Goal: Information Seeking & Learning: Learn about a topic

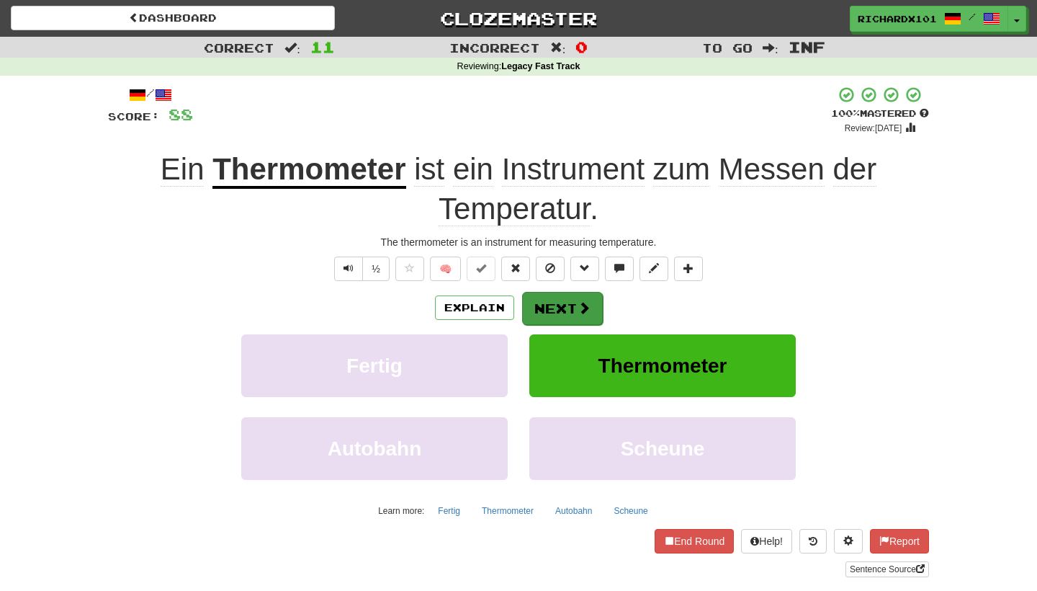
click at [564, 312] on button "Next" at bounding box center [562, 308] width 81 height 33
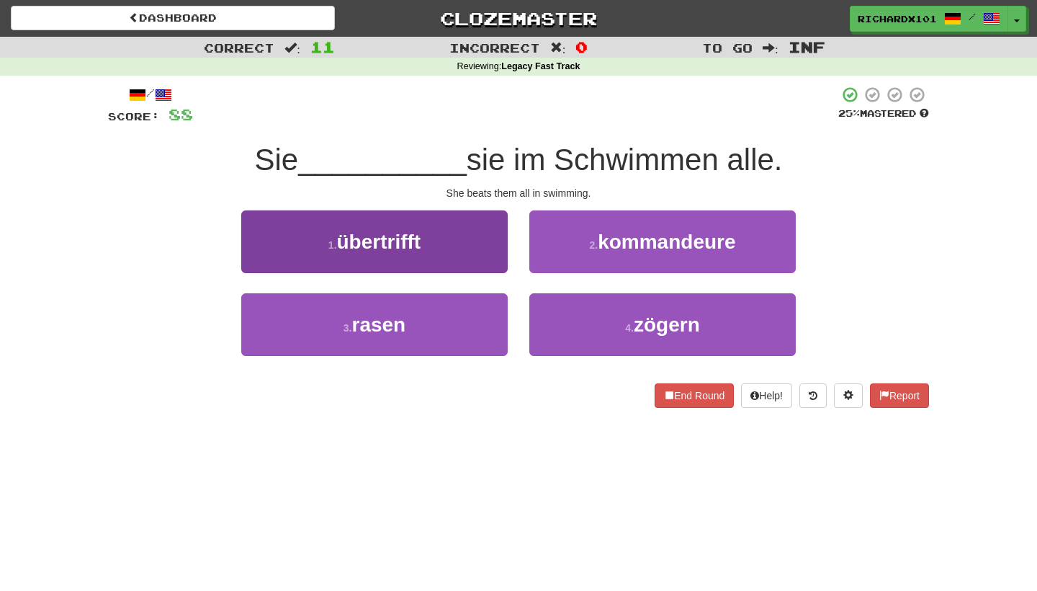
click at [478, 249] on button "1 . übertrifft" at bounding box center [374, 241] width 267 height 63
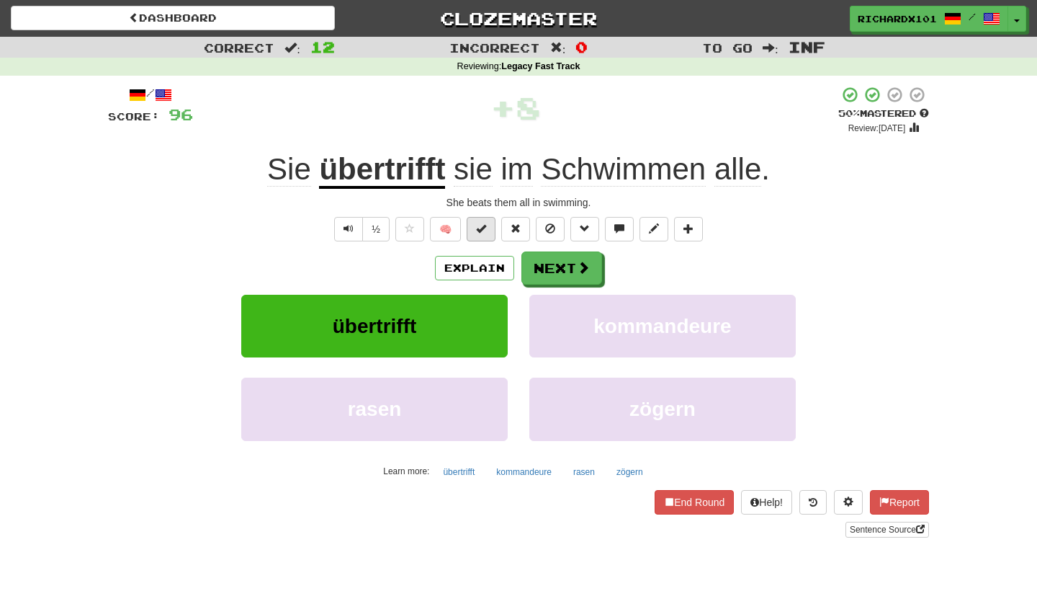
click at [482, 236] on button at bounding box center [481, 229] width 29 height 24
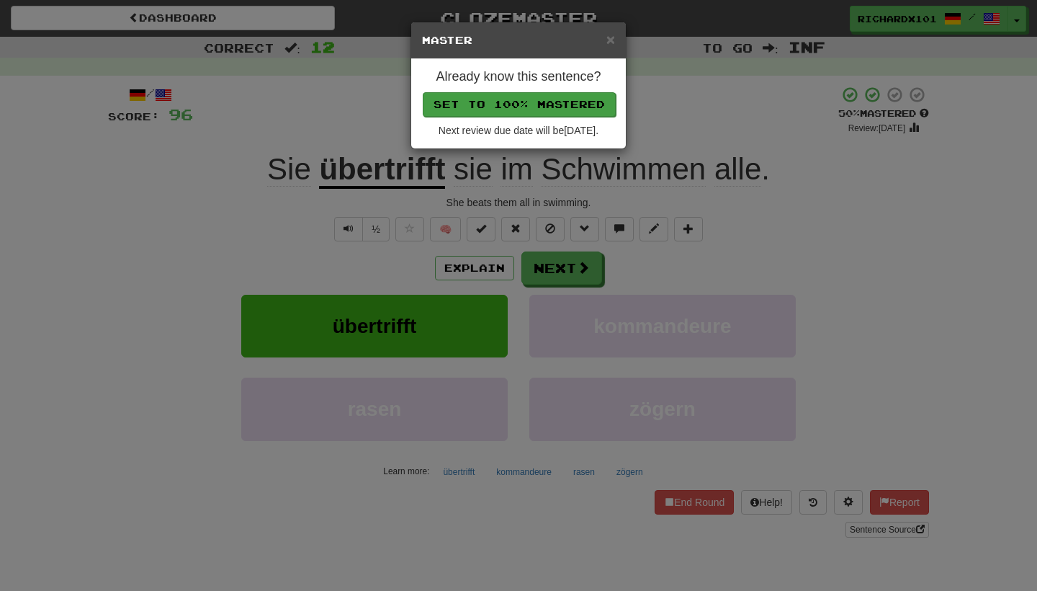
click at [532, 114] on button "Set to 100% Mastered" at bounding box center [519, 104] width 193 height 24
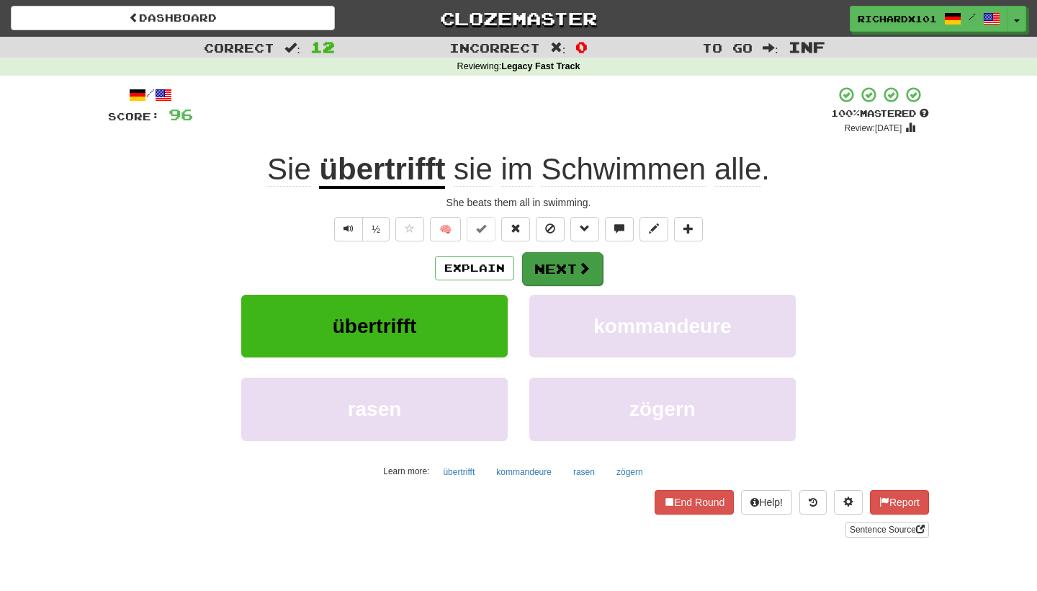
click at [547, 262] on button "Next" at bounding box center [562, 268] width 81 height 33
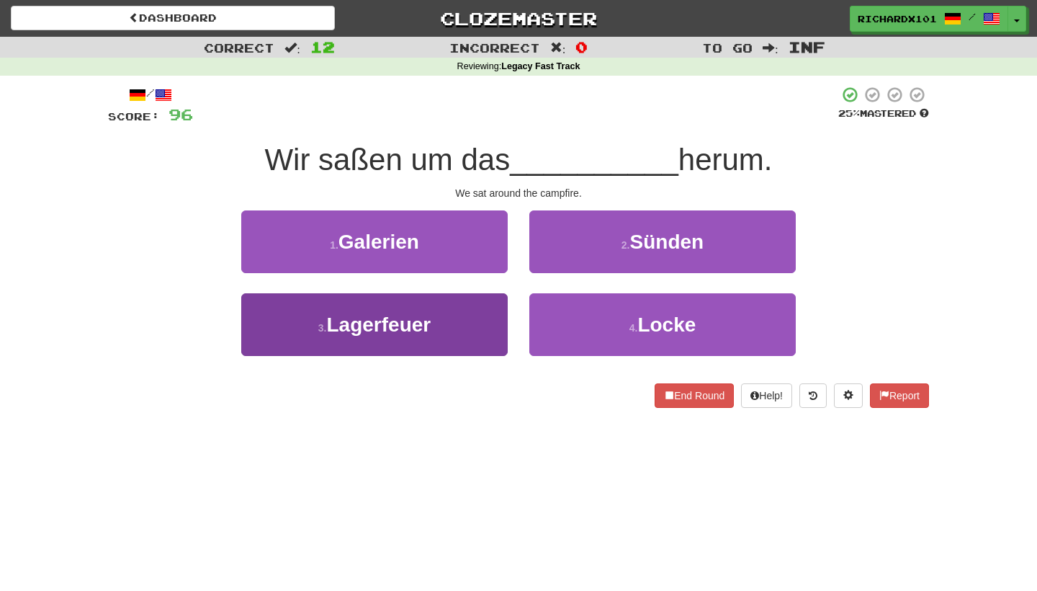
click at [502, 313] on button "3 . Lagerfeuer" at bounding box center [374, 324] width 267 height 63
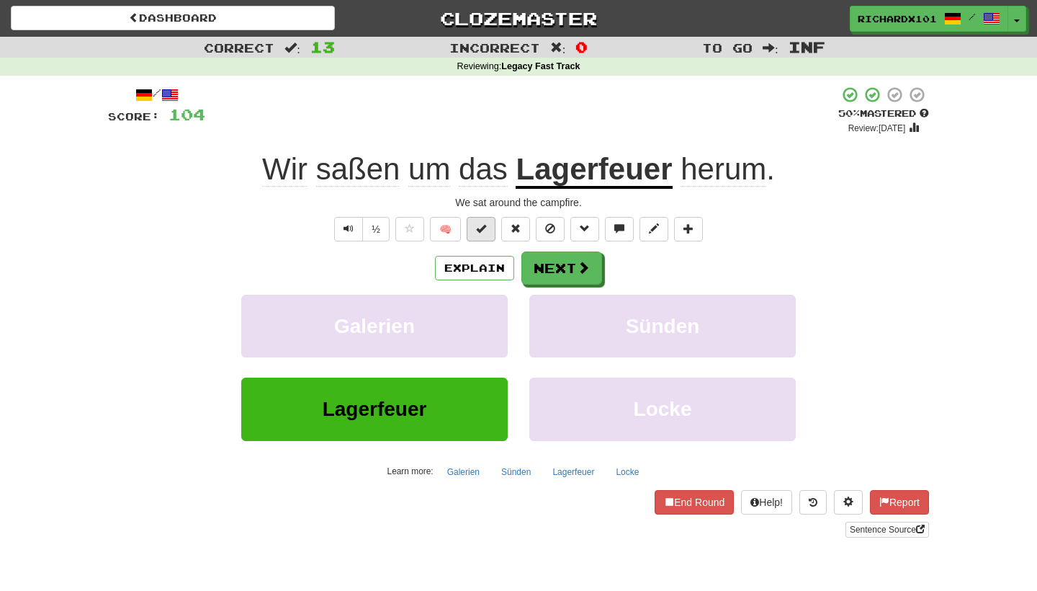
click at [480, 232] on span at bounding box center [481, 228] width 10 height 10
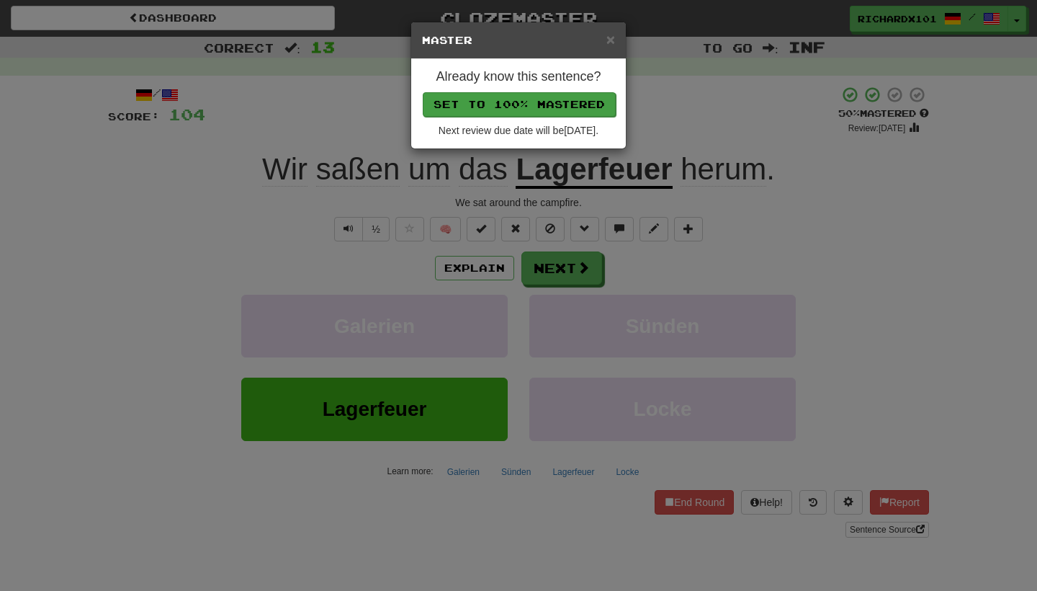
click at [537, 103] on button "Set to 100% Mastered" at bounding box center [519, 104] width 193 height 24
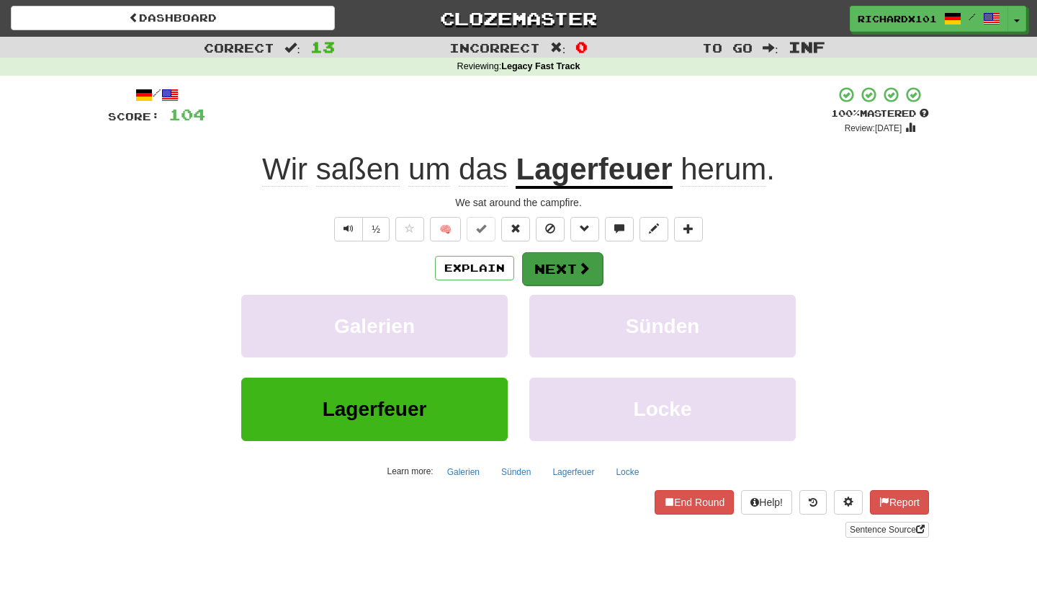
click at [544, 269] on button "Next" at bounding box center [562, 268] width 81 height 33
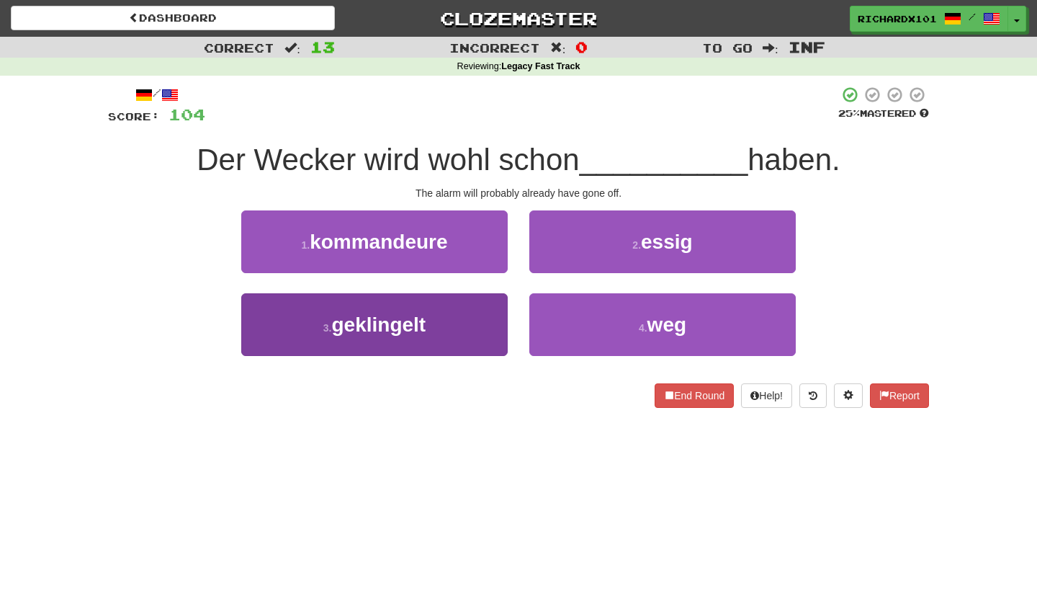
click at [480, 325] on button "3 . geklingelt" at bounding box center [374, 324] width 267 height 63
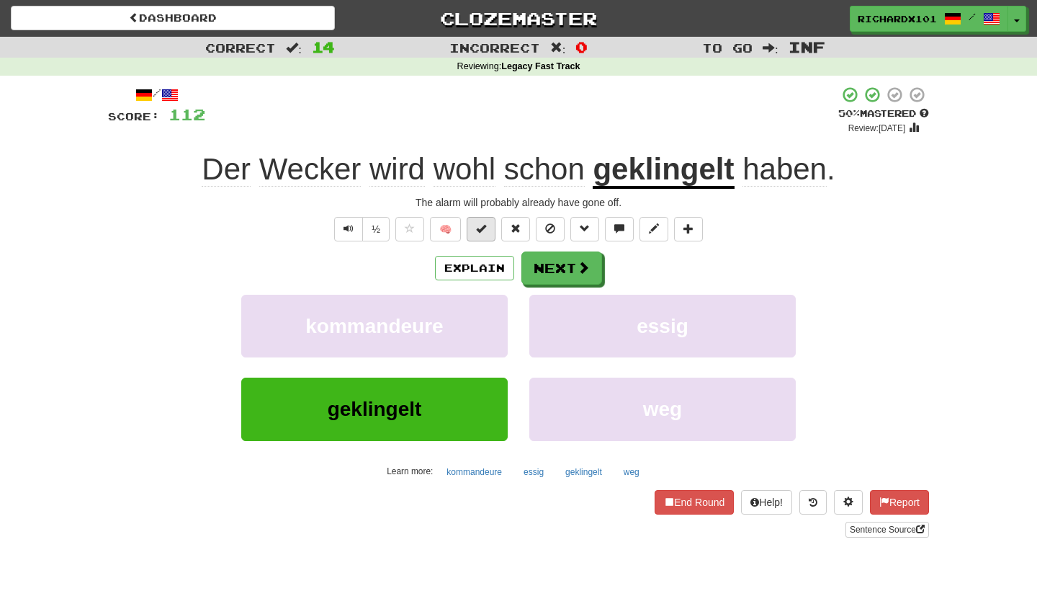
click at [496, 228] on button at bounding box center [481, 229] width 29 height 24
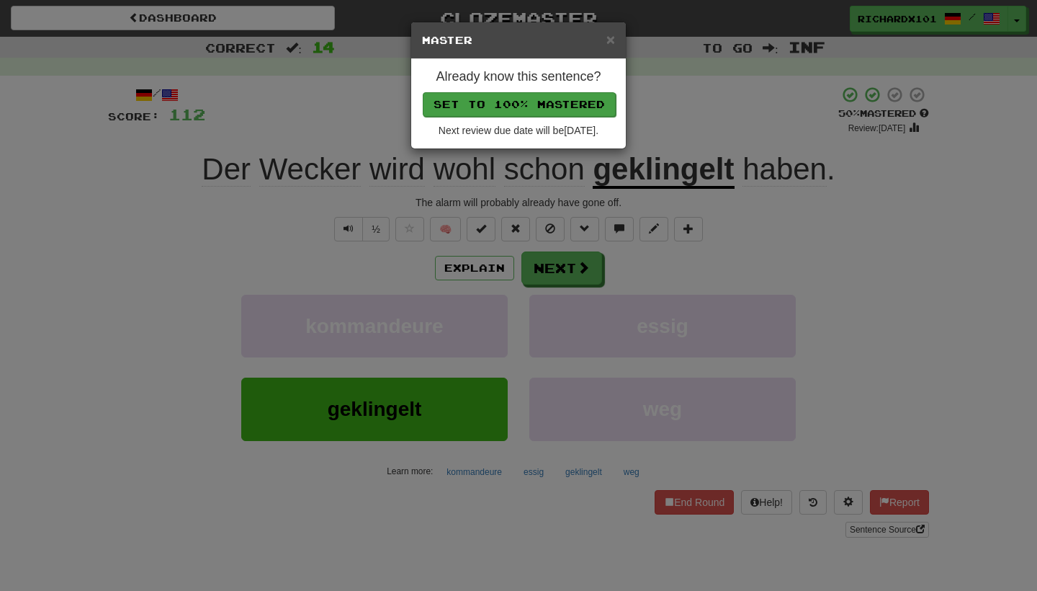
click at [547, 107] on button "Set to 100% Mastered" at bounding box center [519, 104] width 193 height 24
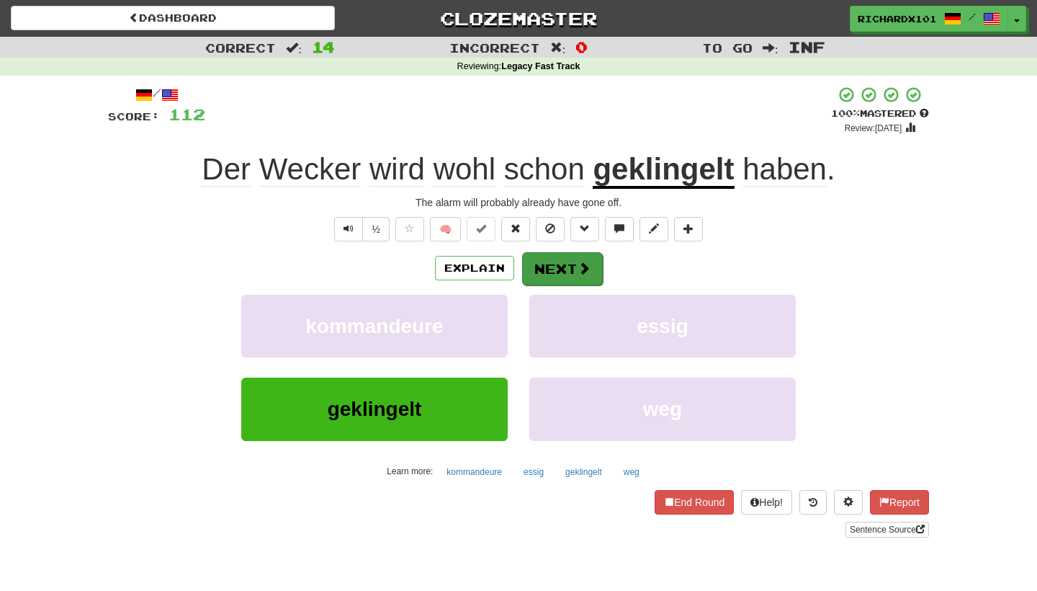
click at [537, 264] on button "Next" at bounding box center [562, 268] width 81 height 33
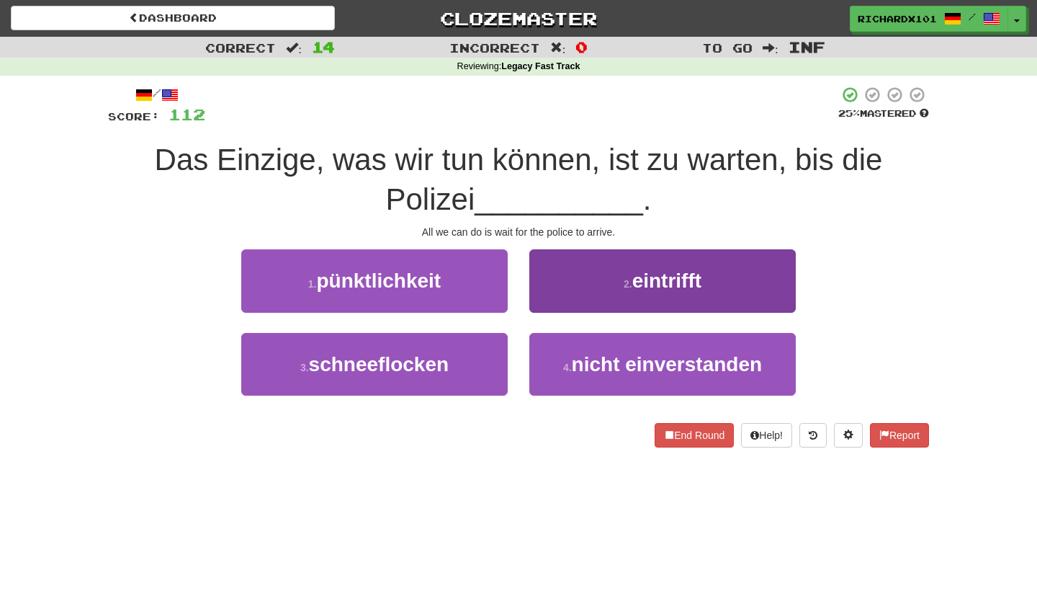
click at [547, 278] on button "2 . eintrifft" at bounding box center [662, 280] width 267 height 63
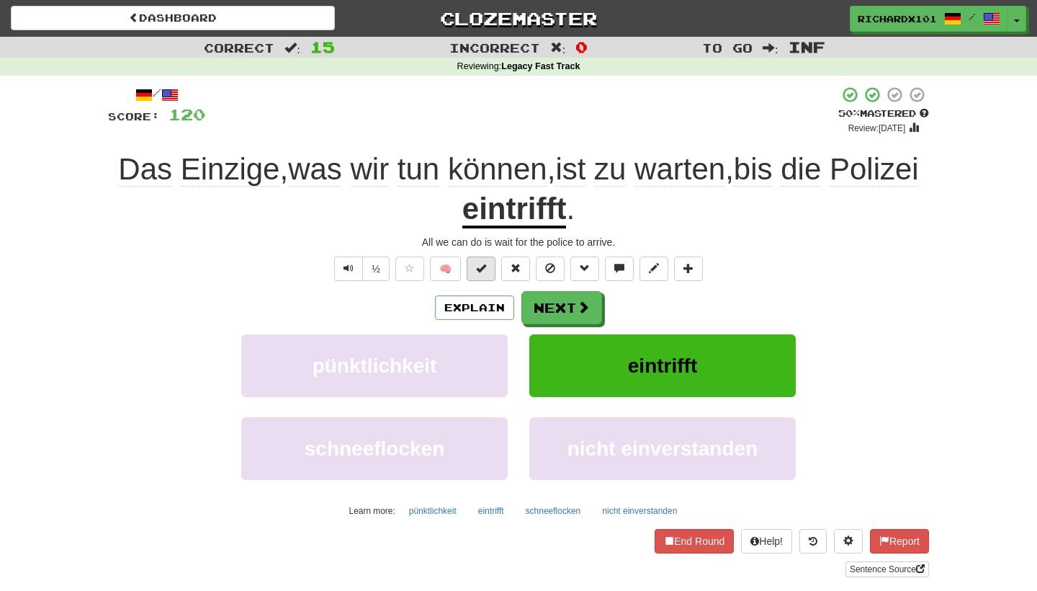
click at [492, 269] on button at bounding box center [481, 268] width 29 height 24
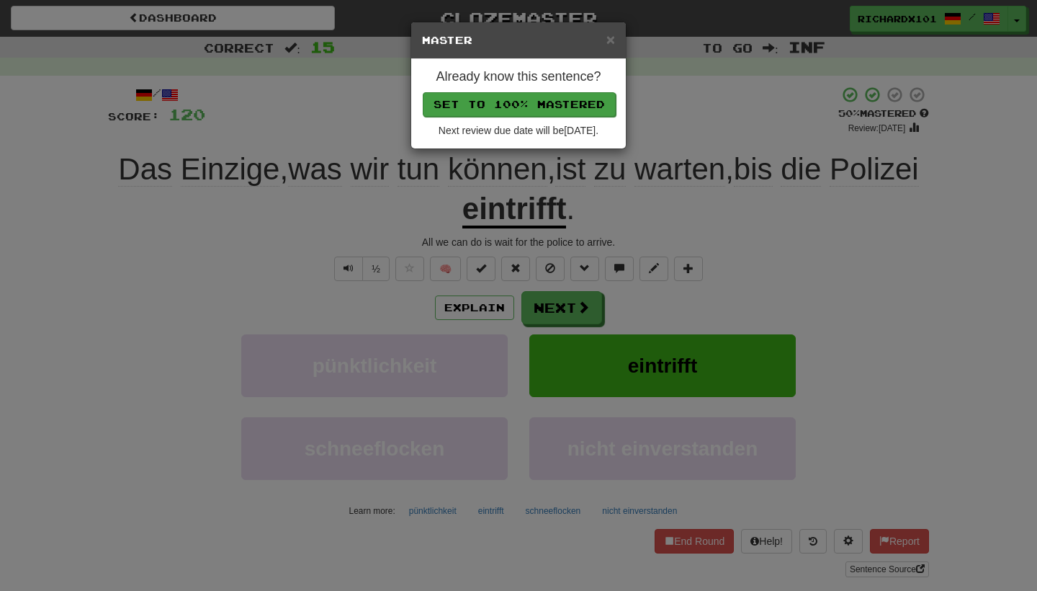
click at [550, 100] on button "Set to 100% Mastered" at bounding box center [519, 104] width 193 height 24
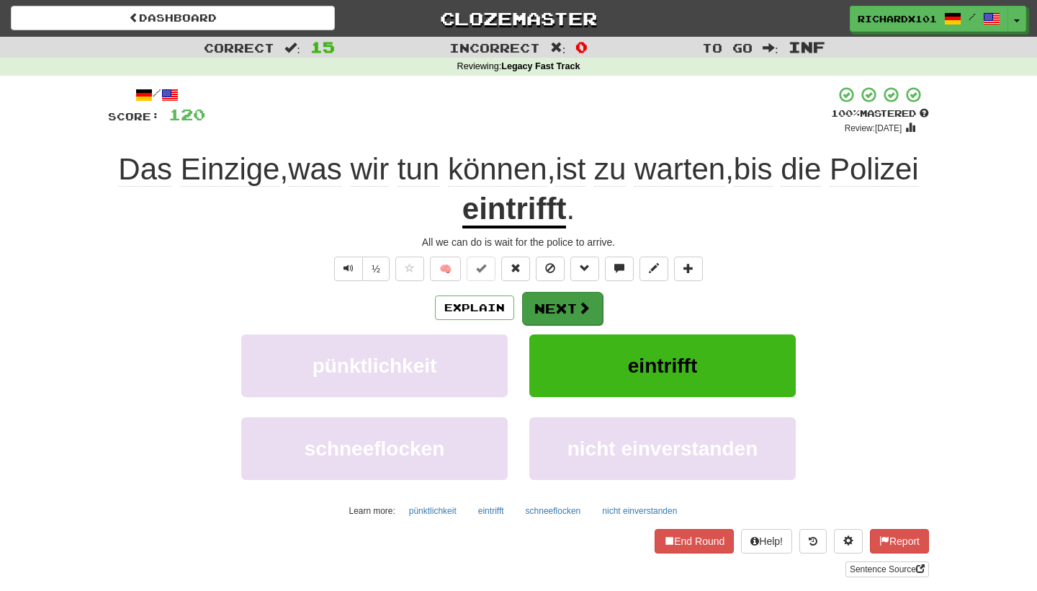
click at [558, 298] on button "Next" at bounding box center [562, 308] width 81 height 33
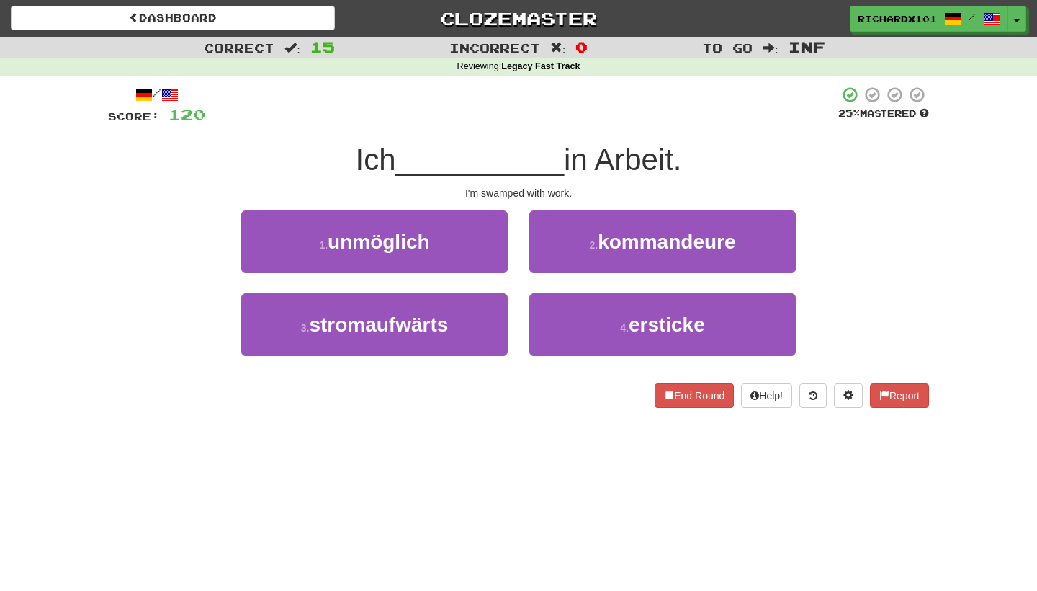
click at [509, 328] on div "3 . stromaufwärts" at bounding box center [375, 334] width 288 height 83
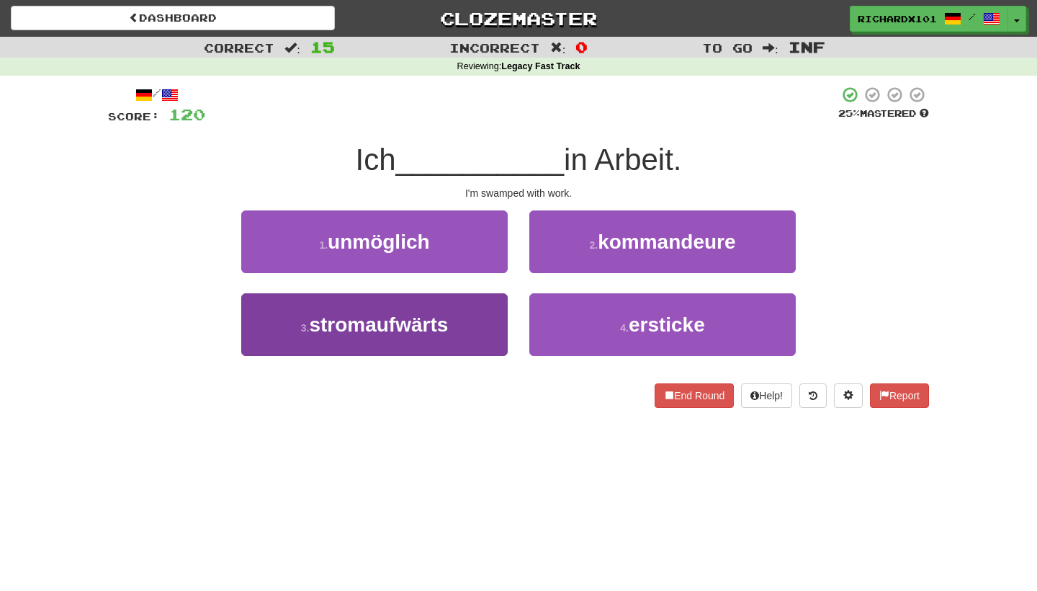
click at [503, 331] on button "3 . stromaufwärts" at bounding box center [374, 324] width 267 height 63
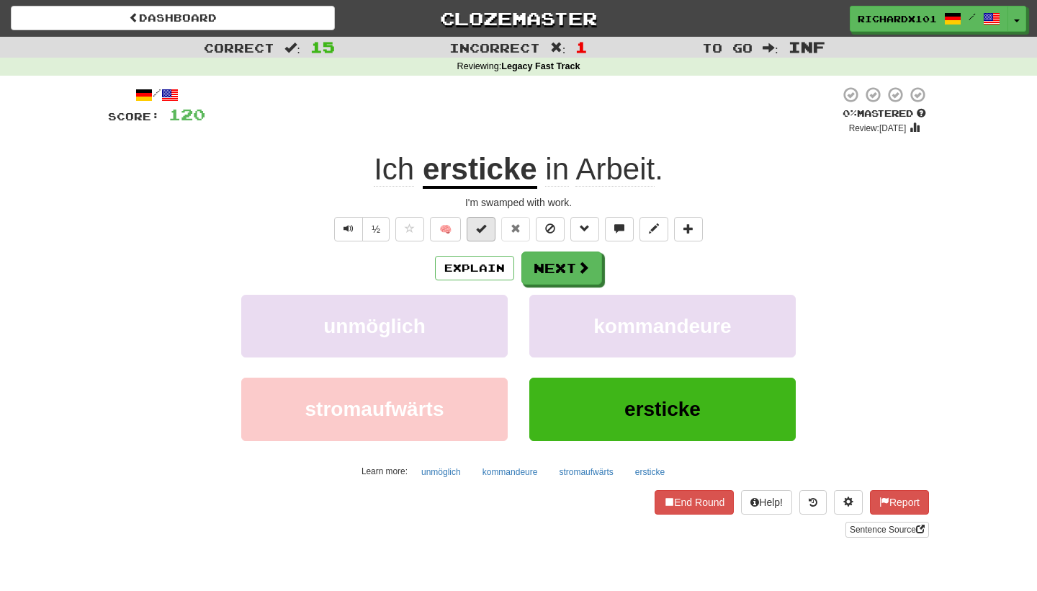
click at [486, 223] on span at bounding box center [481, 228] width 10 height 10
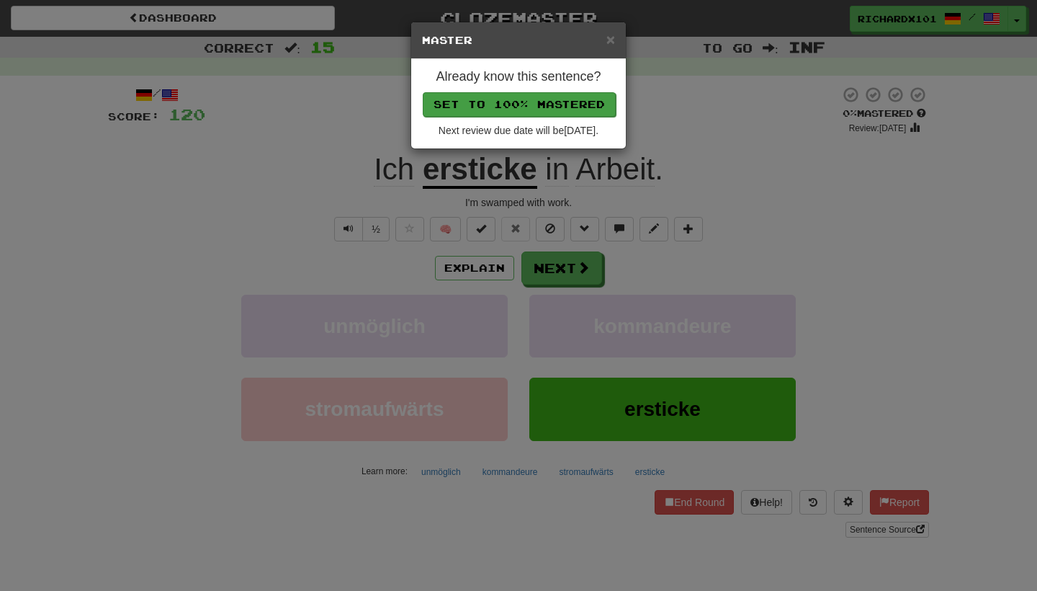
click at [522, 110] on button "Set to 100% Mastered" at bounding box center [519, 104] width 193 height 24
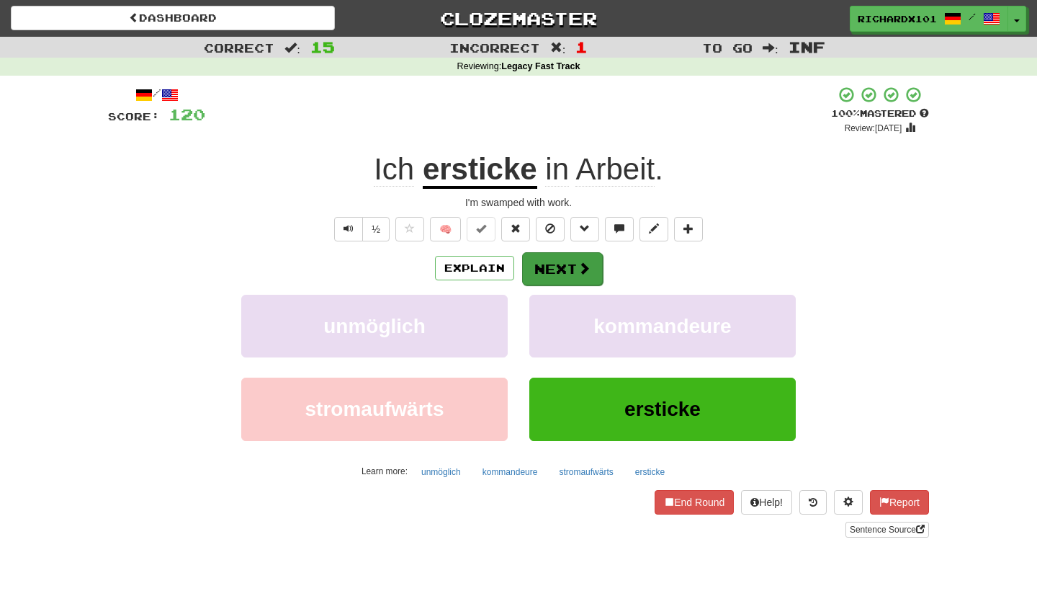
click at [534, 253] on button "Next" at bounding box center [562, 268] width 81 height 33
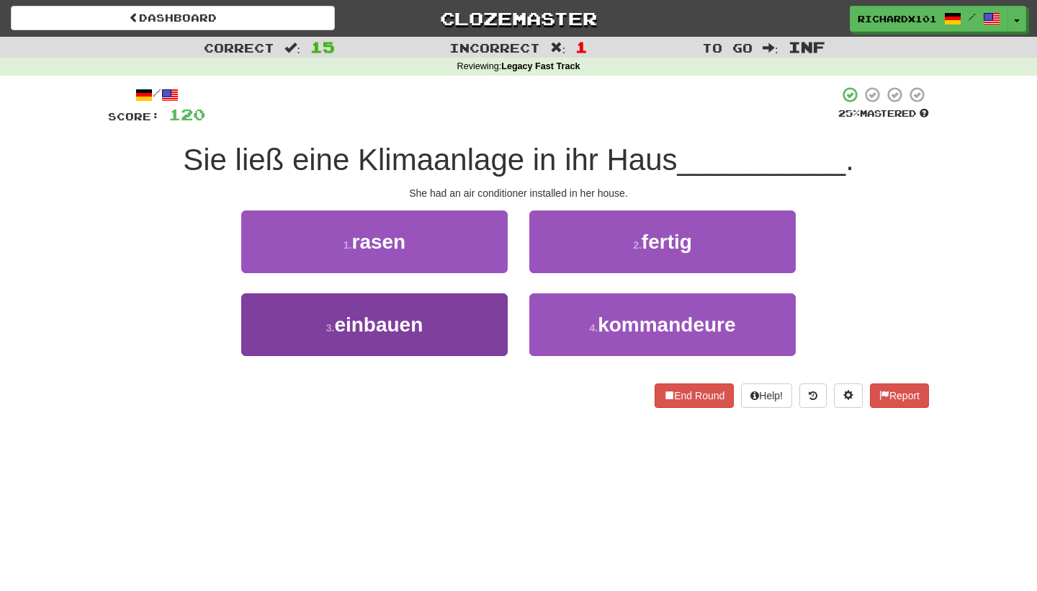
click at [498, 313] on button "3 . einbauen" at bounding box center [374, 324] width 267 height 63
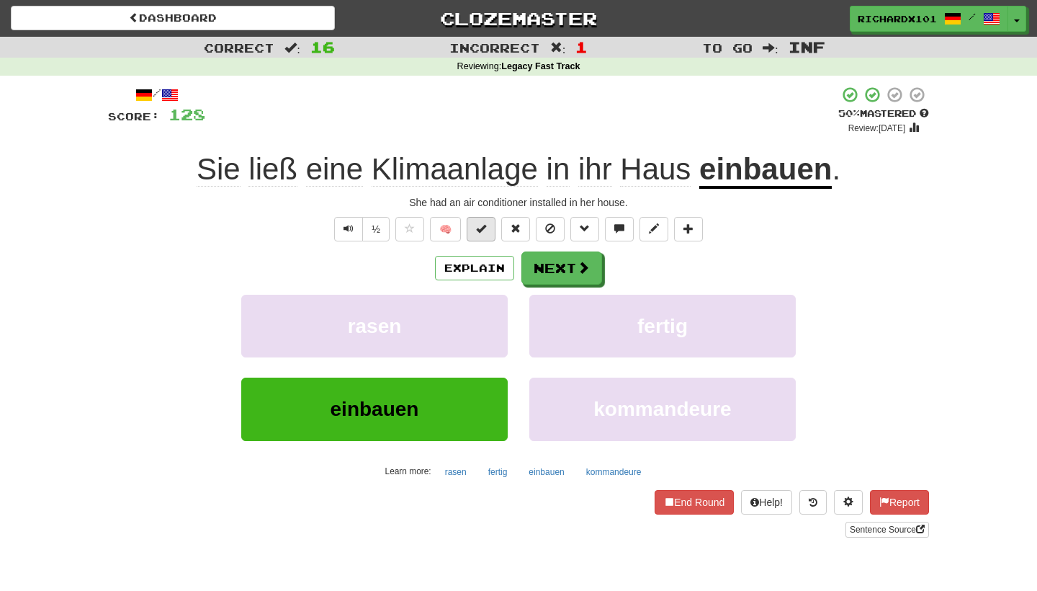
click at [491, 234] on button at bounding box center [481, 229] width 29 height 24
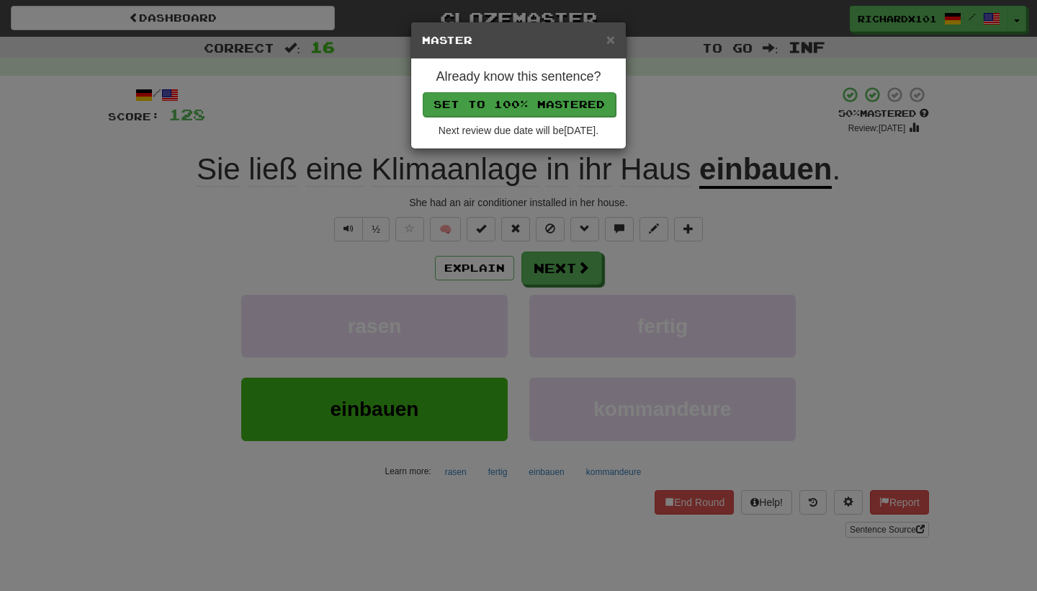
click at [530, 112] on button "Set to 100% Mastered" at bounding box center [519, 104] width 193 height 24
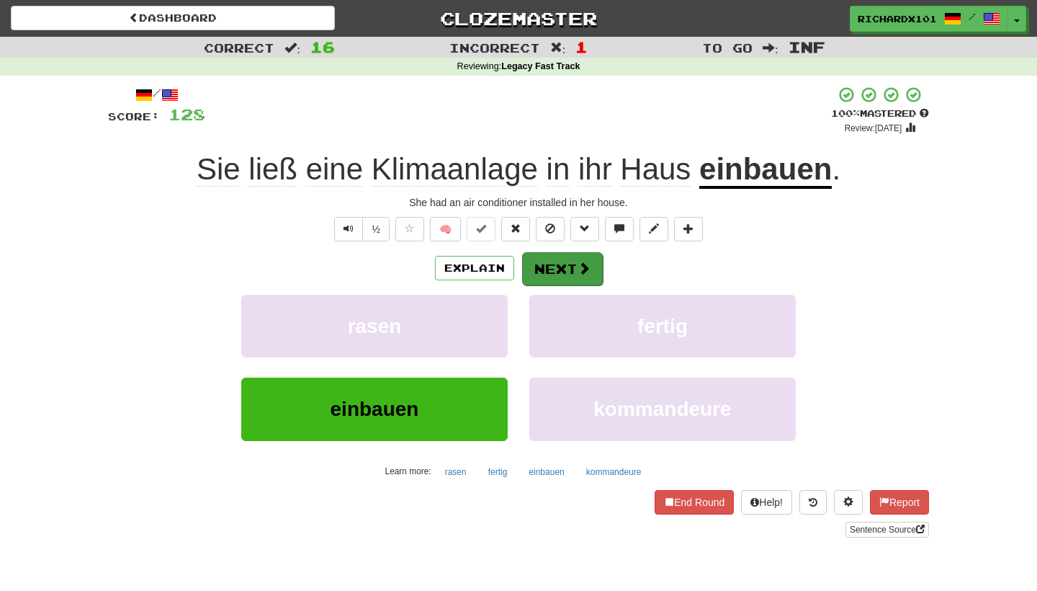
click at [540, 260] on button "Next" at bounding box center [562, 268] width 81 height 33
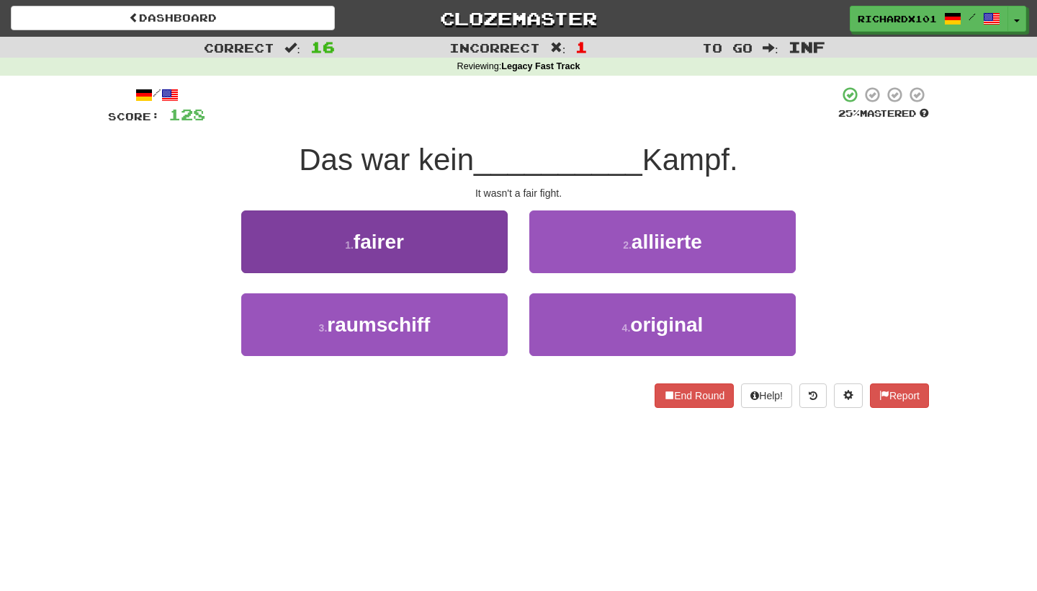
click at [485, 249] on button "1 . fairer" at bounding box center [374, 241] width 267 height 63
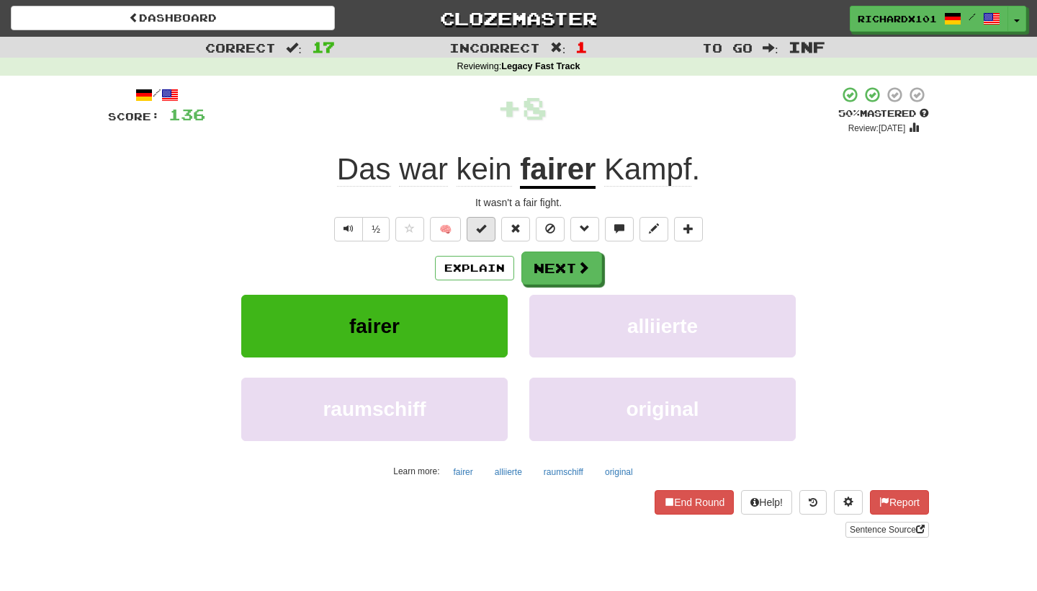
click at [486, 232] on span at bounding box center [481, 228] width 10 height 10
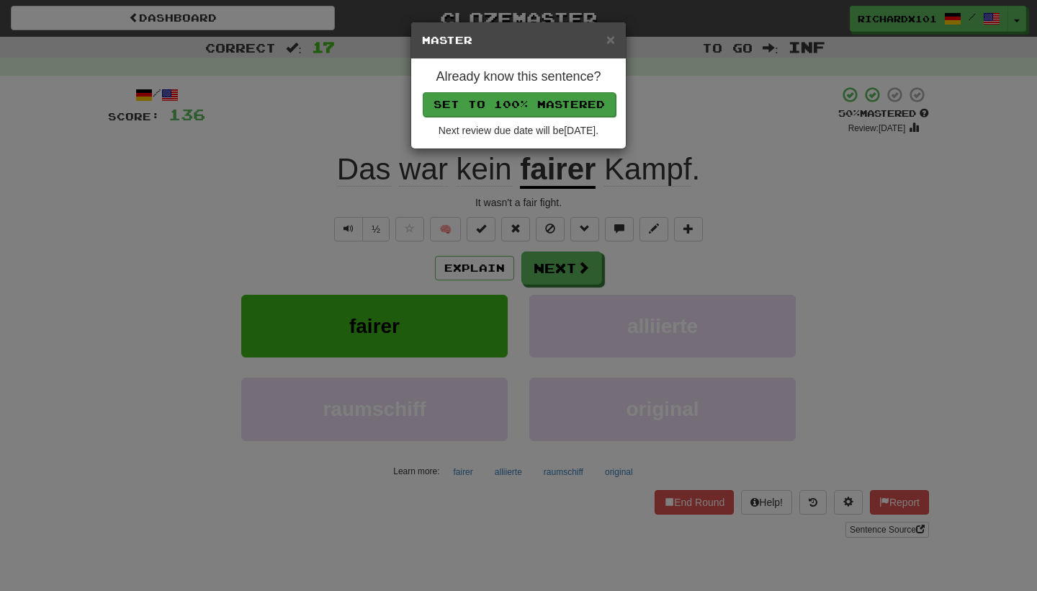
click at [527, 114] on button "Set to 100% Mastered" at bounding box center [519, 104] width 193 height 24
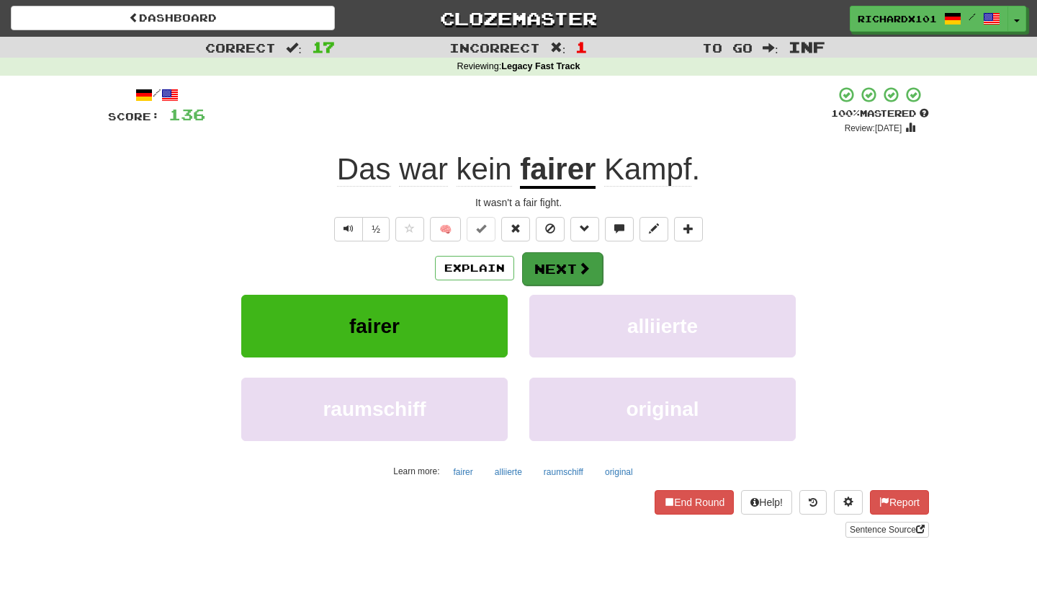
click at [543, 258] on button "Next" at bounding box center [562, 268] width 81 height 33
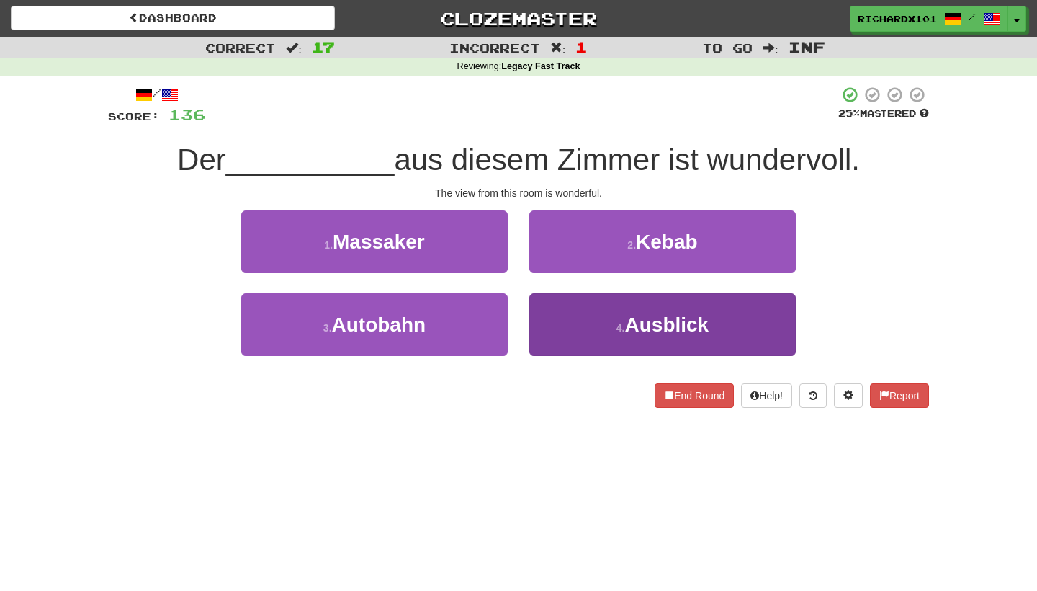
click at [559, 319] on button "4 . Ausblick" at bounding box center [662, 324] width 267 height 63
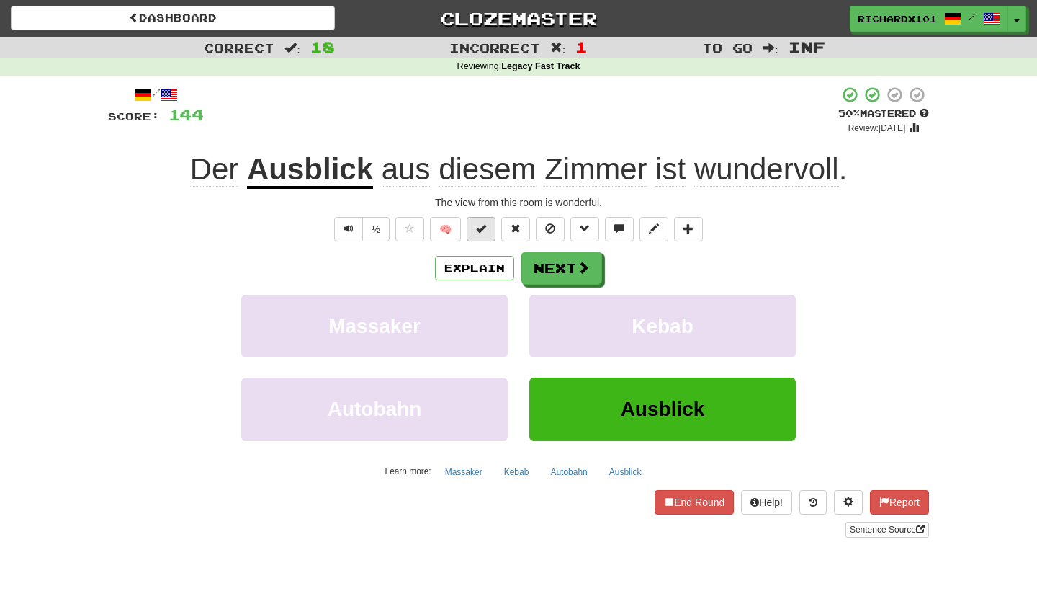
click at [493, 228] on button at bounding box center [481, 229] width 29 height 24
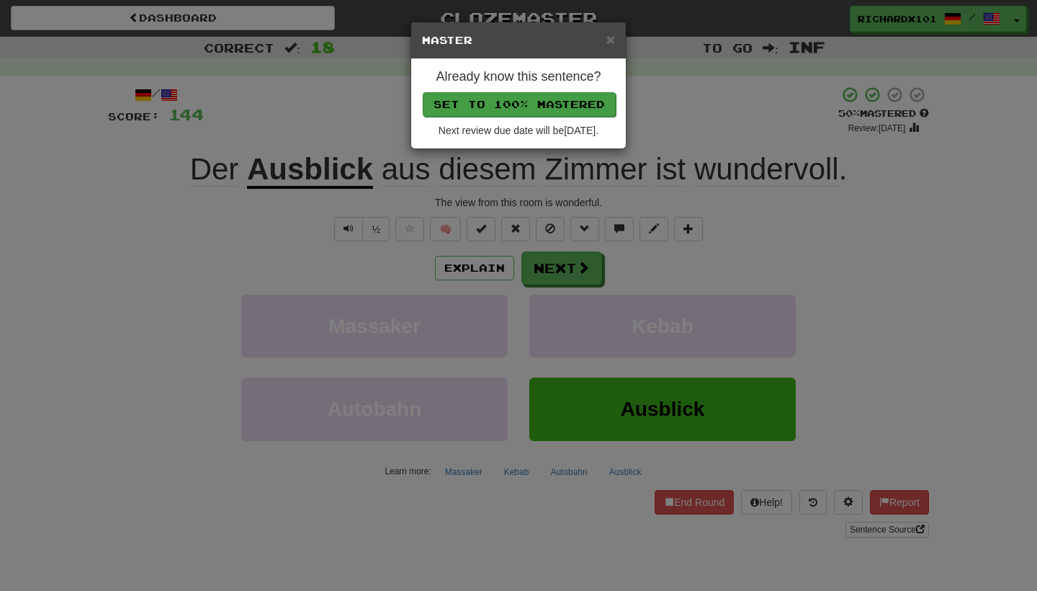
click at [537, 94] on button "Set to 100% Mastered" at bounding box center [519, 104] width 193 height 24
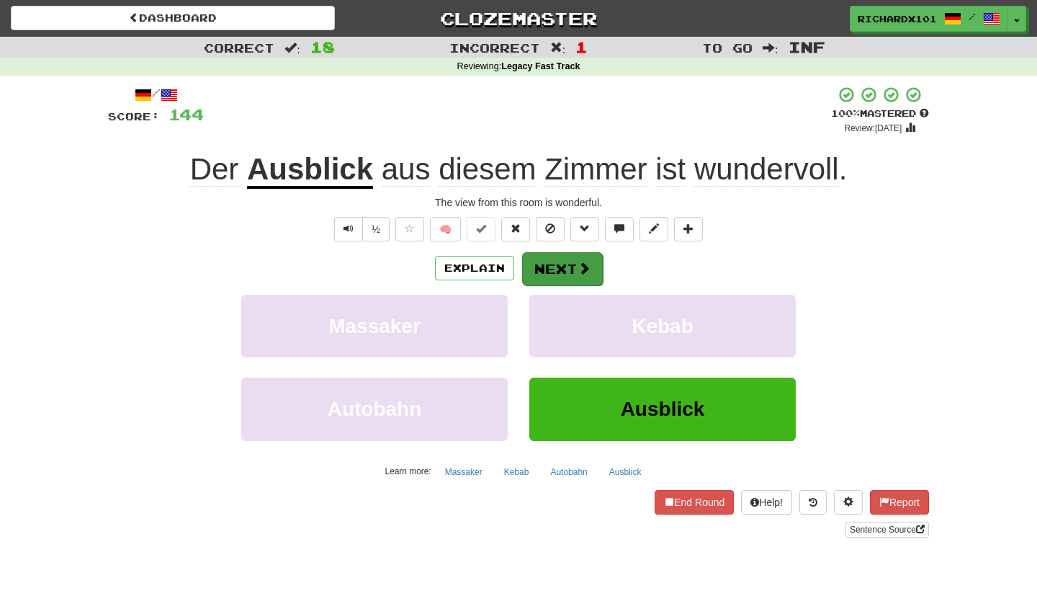
click at [537, 259] on button "Next" at bounding box center [562, 268] width 81 height 33
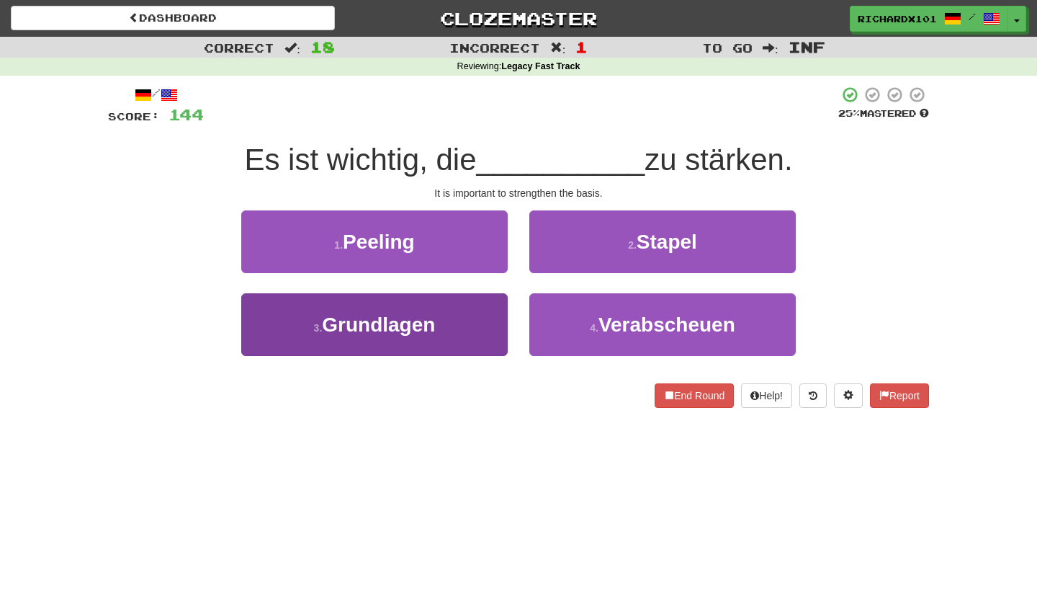
click at [492, 320] on button "3 . Grundlagen" at bounding box center [374, 324] width 267 height 63
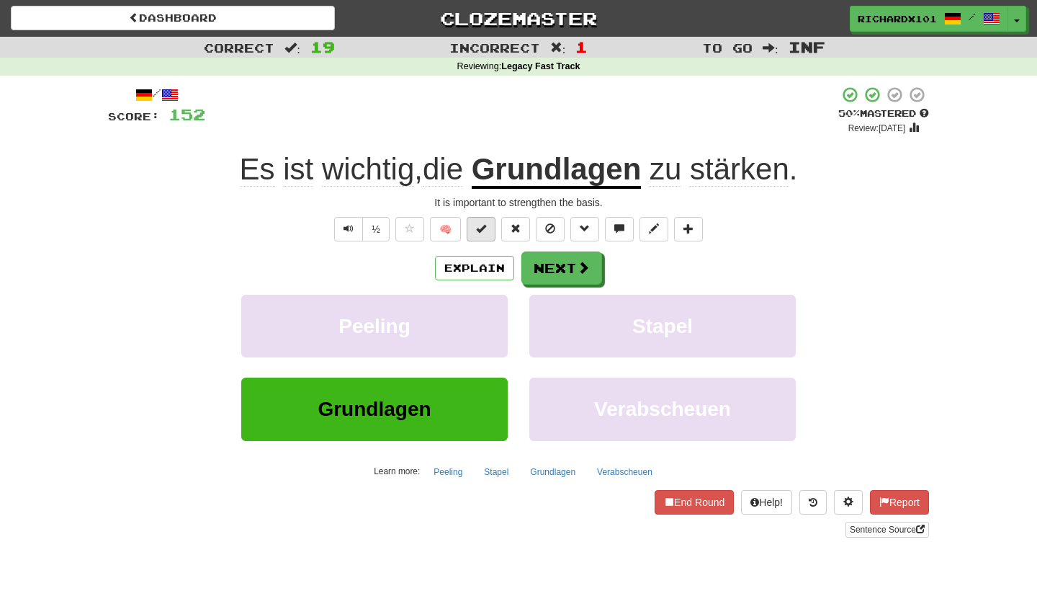
click at [487, 232] on button at bounding box center [481, 229] width 29 height 24
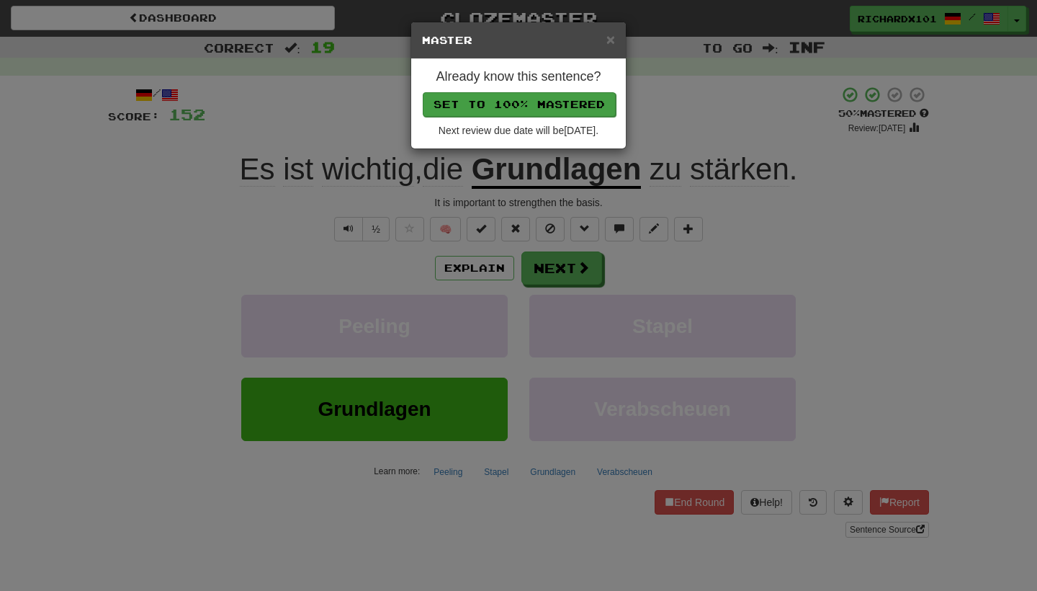
click at [528, 106] on button "Set to 100% Mastered" at bounding box center [519, 104] width 193 height 24
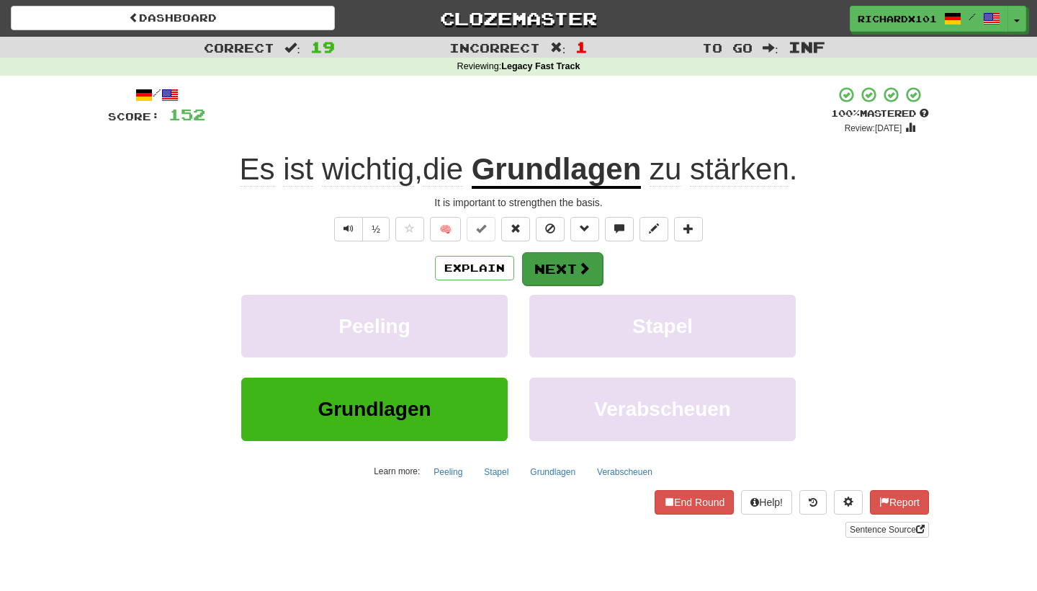
click at [529, 268] on button "Next" at bounding box center [562, 268] width 81 height 33
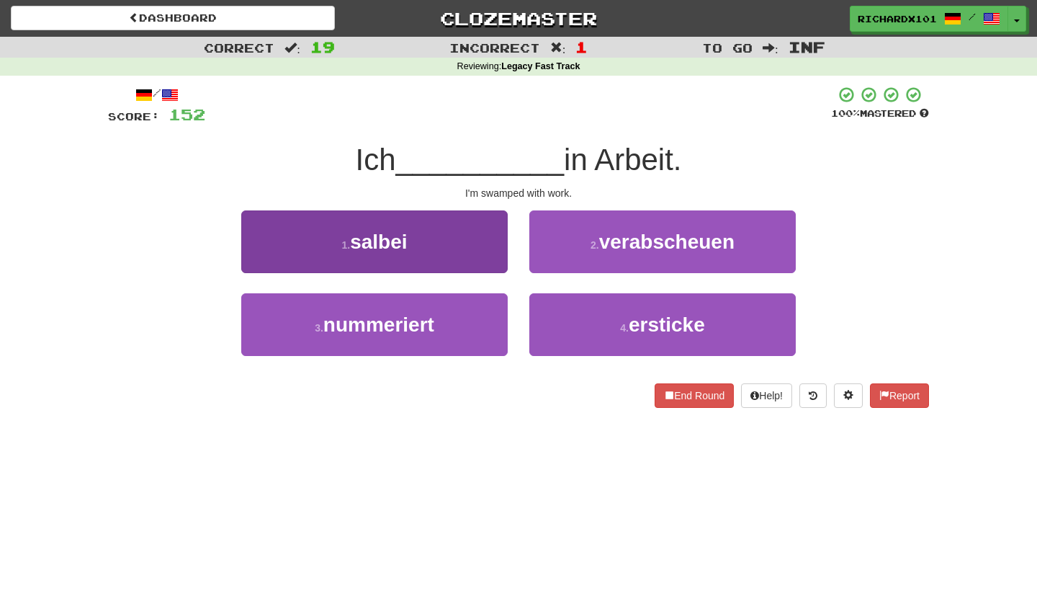
click at [492, 254] on button "1 . salbei" at bounding box center [374, 241] width 267 height 63
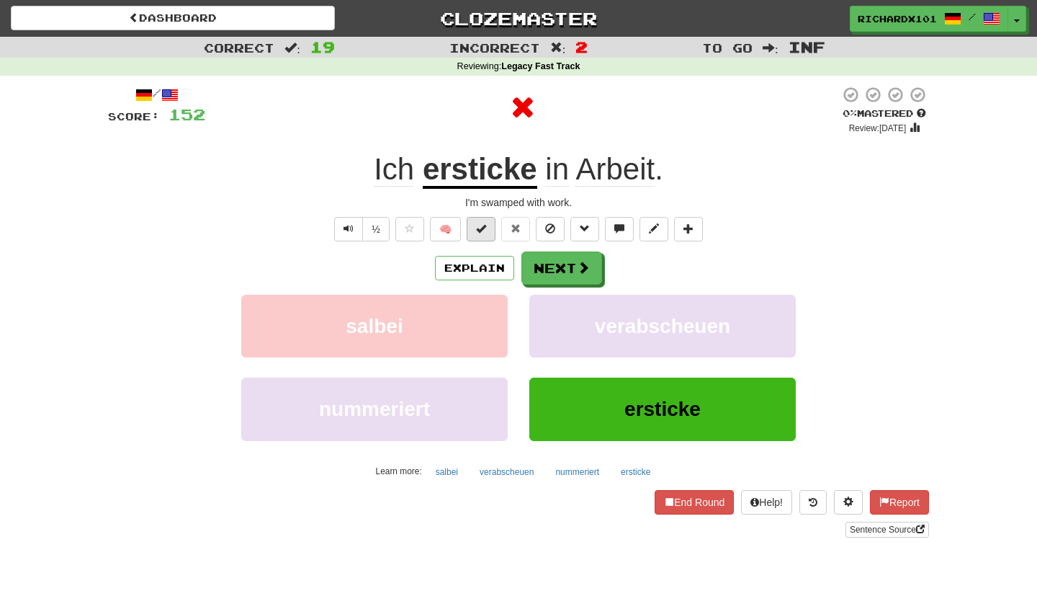
click at [490, 233] on button at bounding box center [481, 229] width 29 height 24
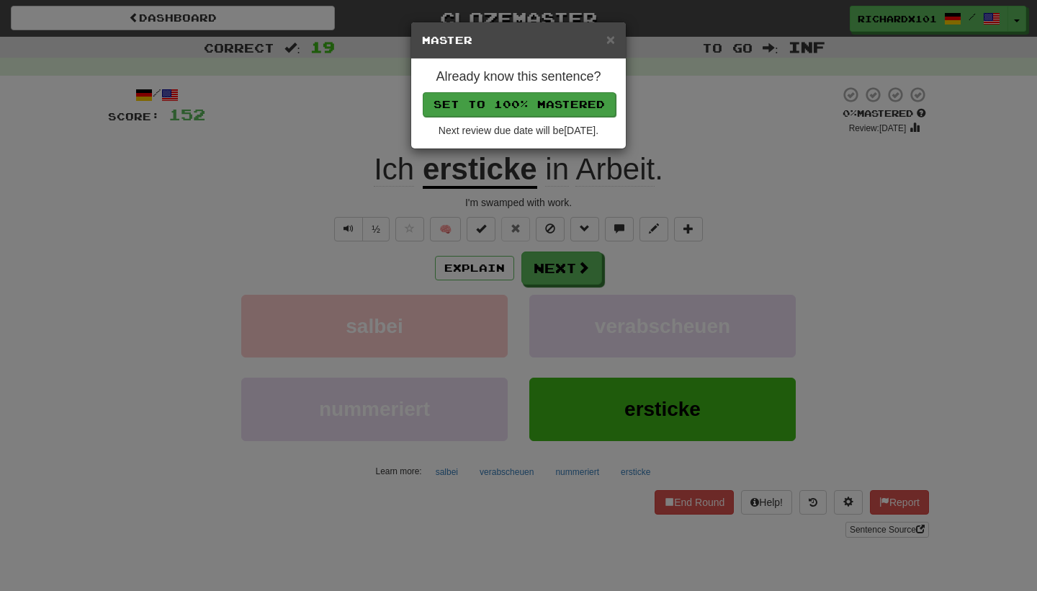
click at [537, 101] on button "Set to 100% Mastered" at bounding box center [519, 104] width 193 height 24
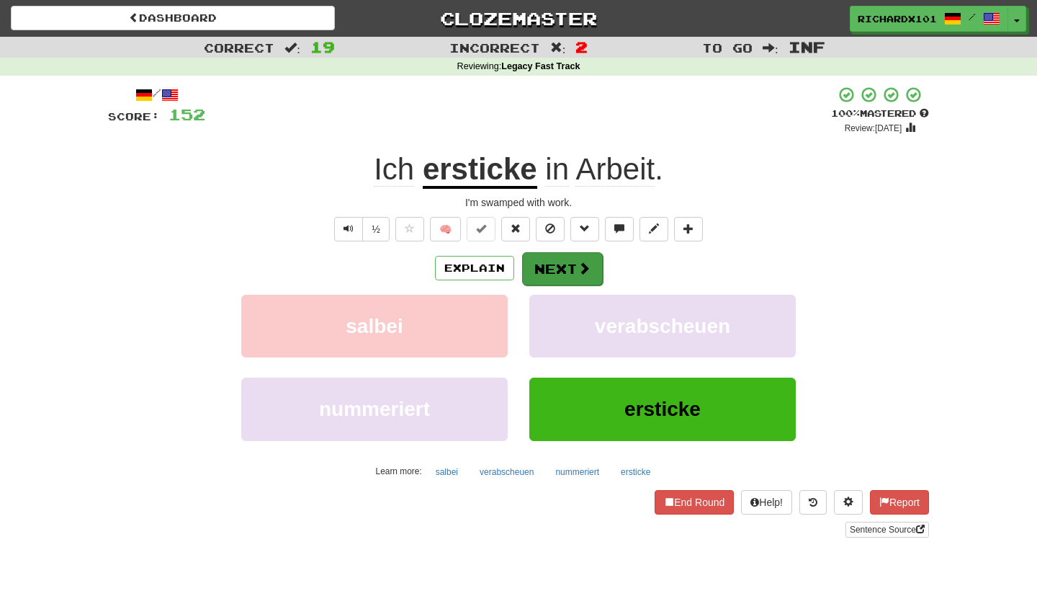
click at [562, 264] on button "Next" at bounding box center [562, 268] width 81 height 33
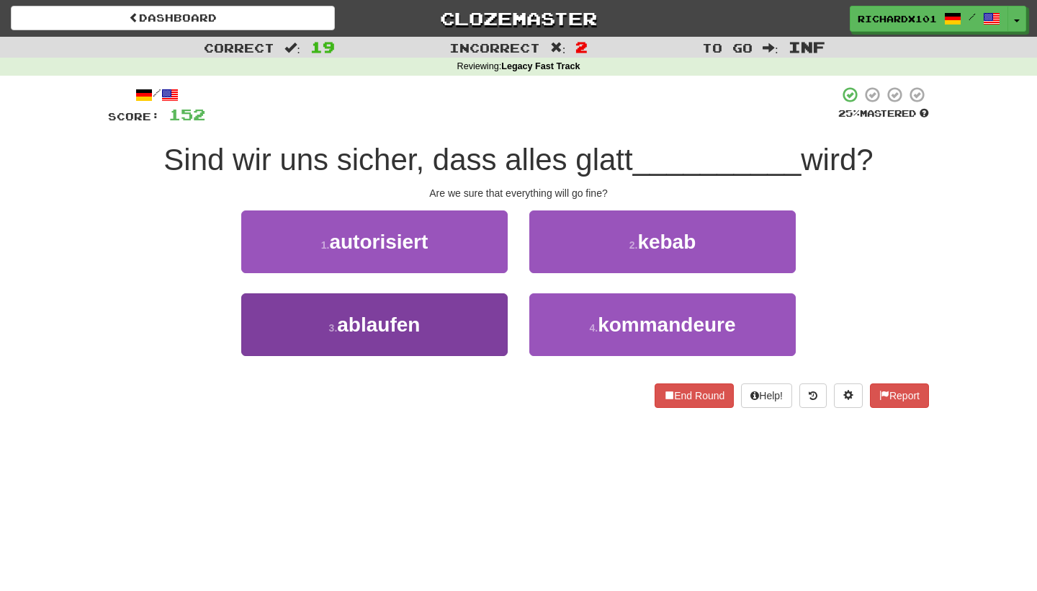
click at [470, 315] on button "3 . ablaufen" at bounding box center [374, 324] width 267 height 63
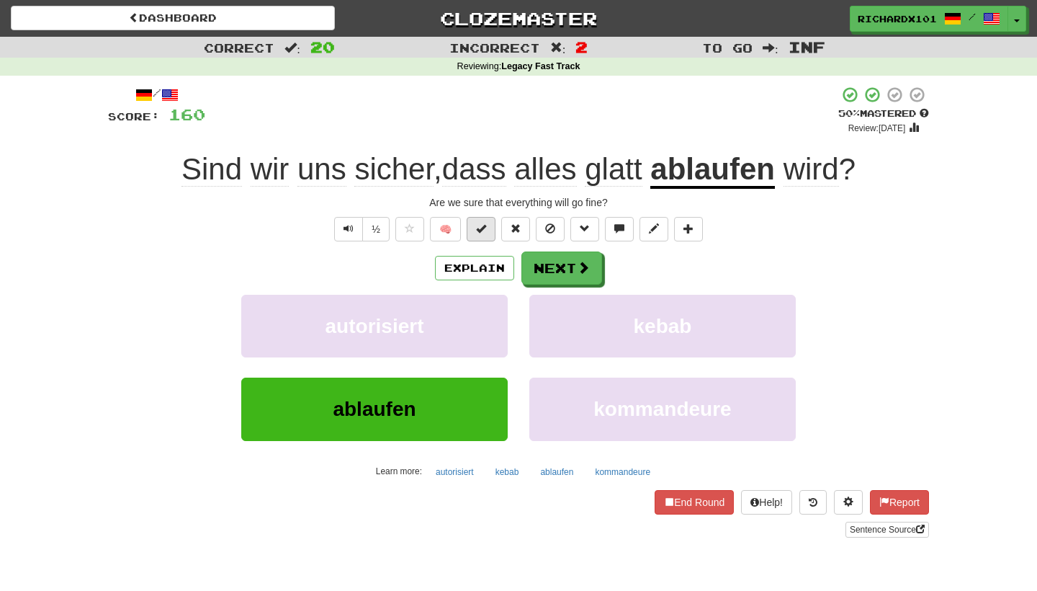
click at [488, 226] on button at bounding box center [481, 229] width 29 height 24
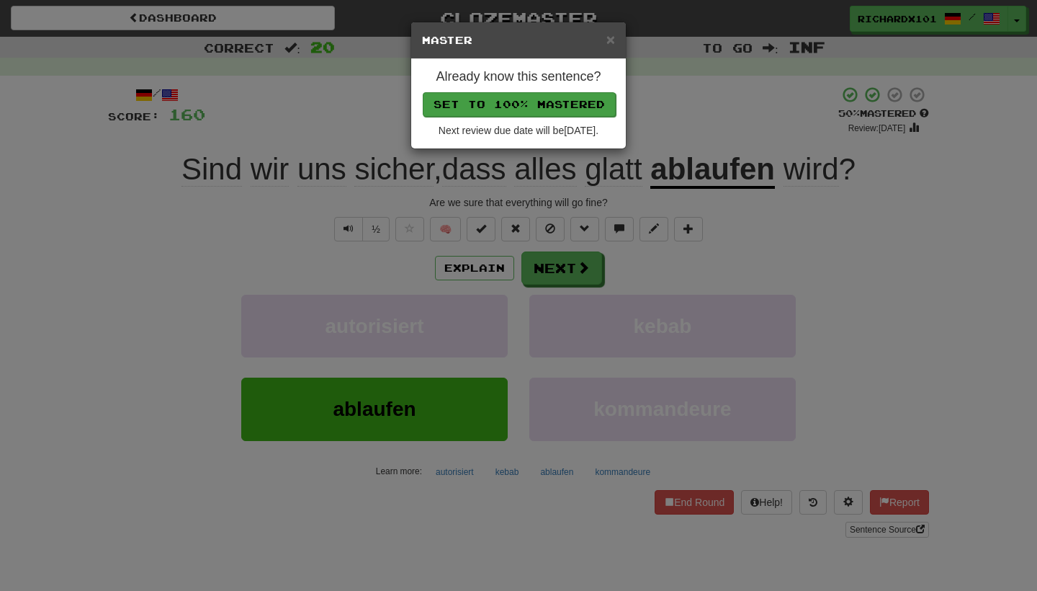
click at [537, 105] on button "Set to 100% Mastered" at bounding box center [519, 104] width 193 height 24
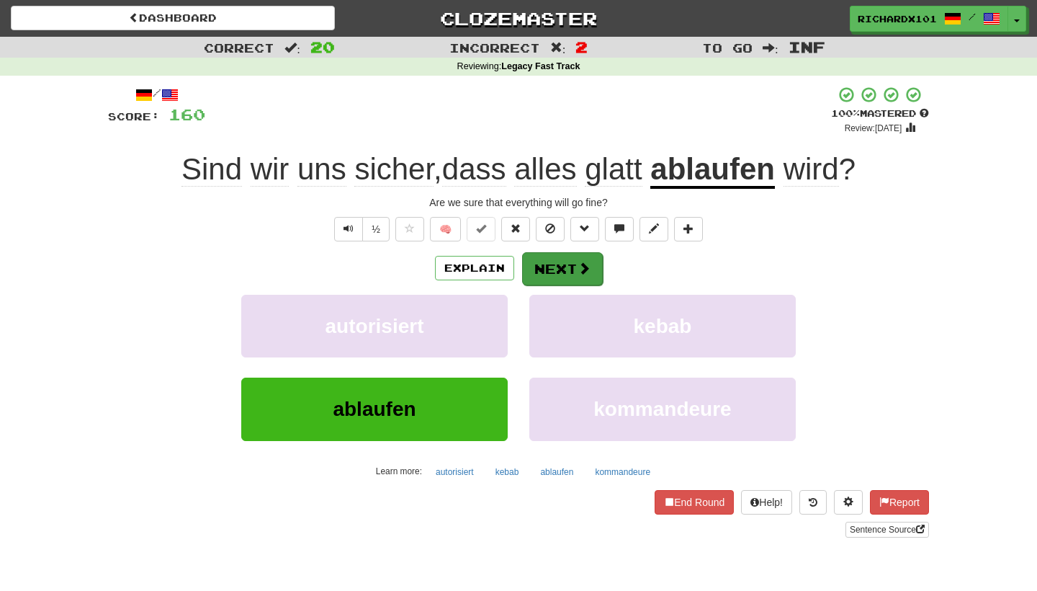
click at [547, 265] on button "Next" at bounding box center [562, 268] width 81 height 33
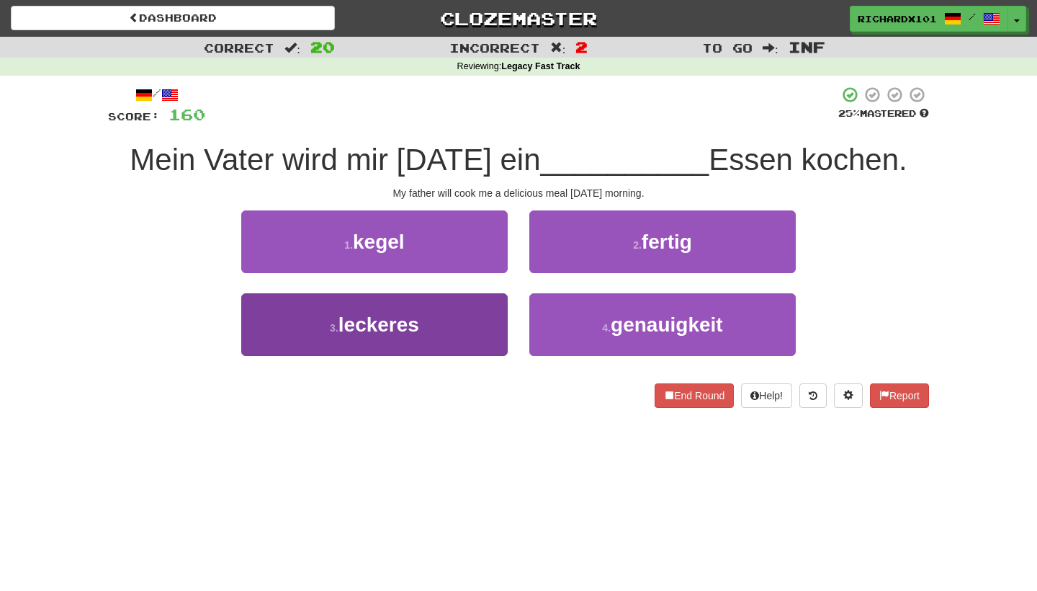
click at [476, 323] on button "3 . leckeres" at bounding box center [374, 324] width 267 height 63
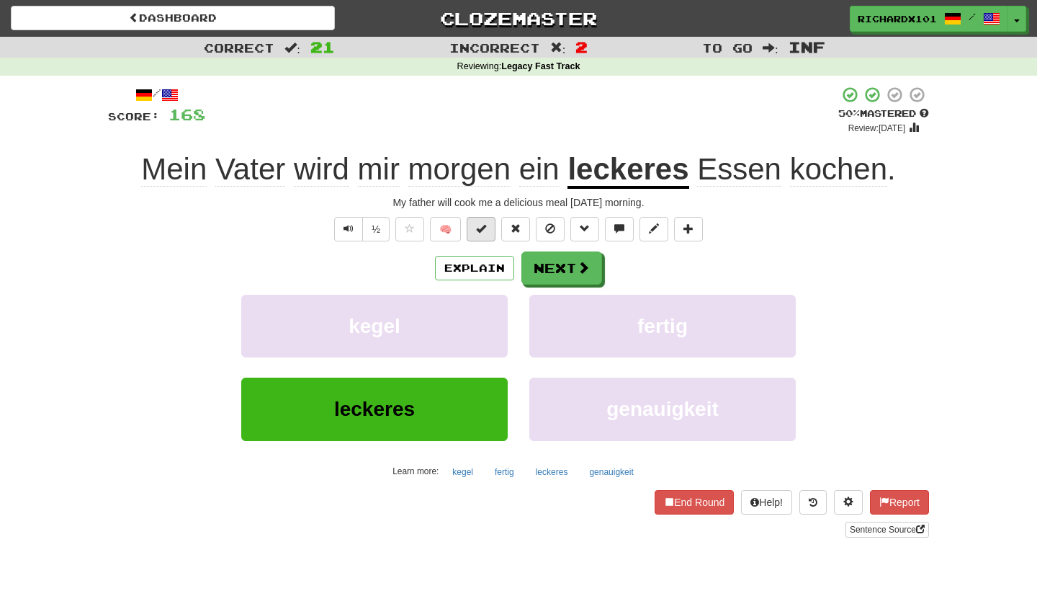
click at [486, 236] on button at bounding box center [481, 229] width 29 height 24
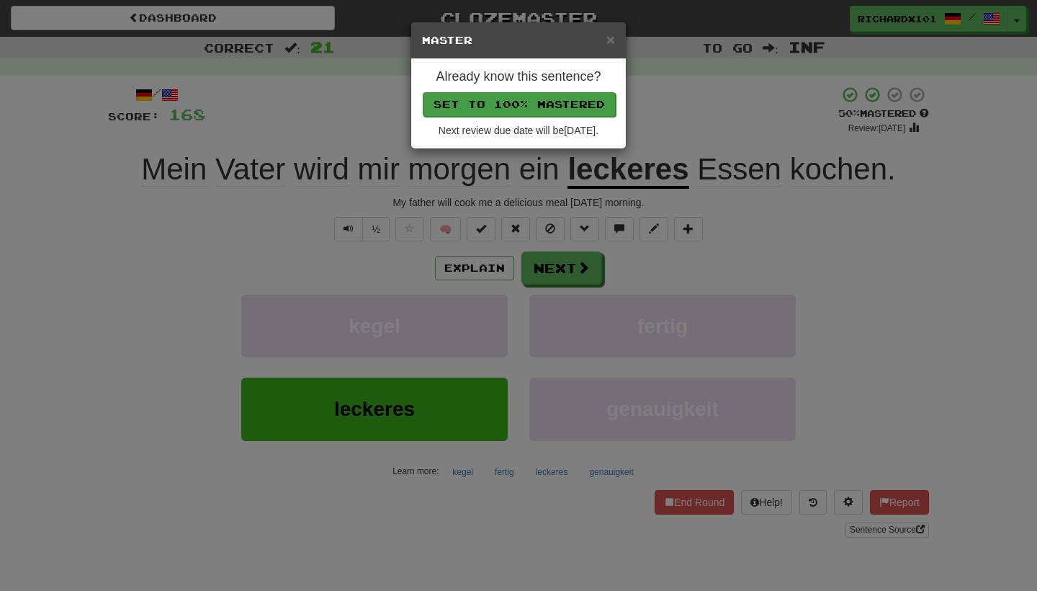
click at [529, 107] on button "Set to 100% Mastered" at bounding box center [519, 104] width 193 height 24
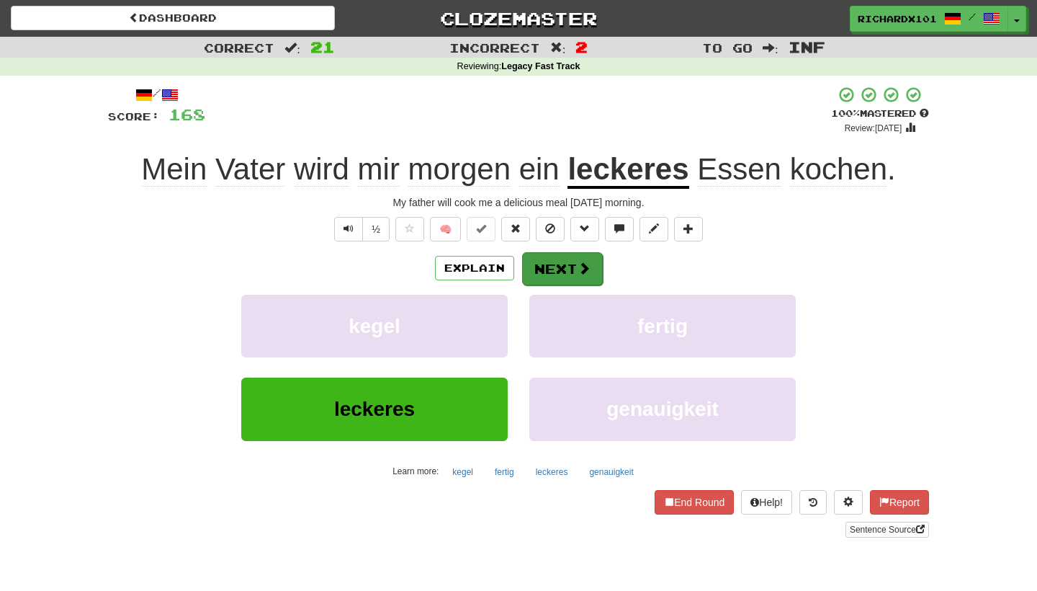
click at [540, 264] on button "Next" at bounding box center [562, 268] width 81 height 33
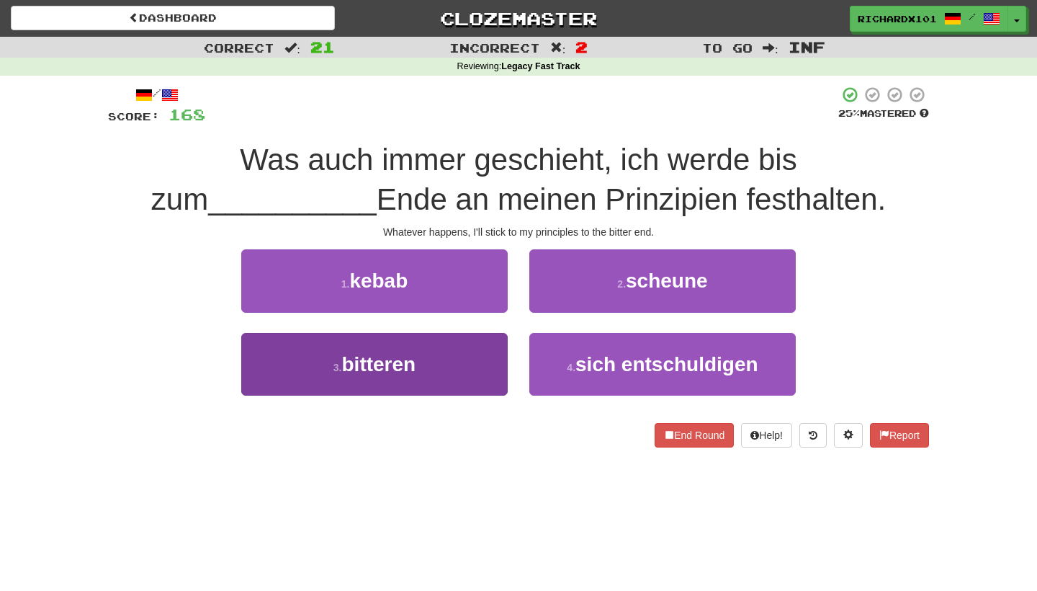
click at [487, 360] on button "3 . bitteren" at bounding box center [374, 364] width 267 height 63
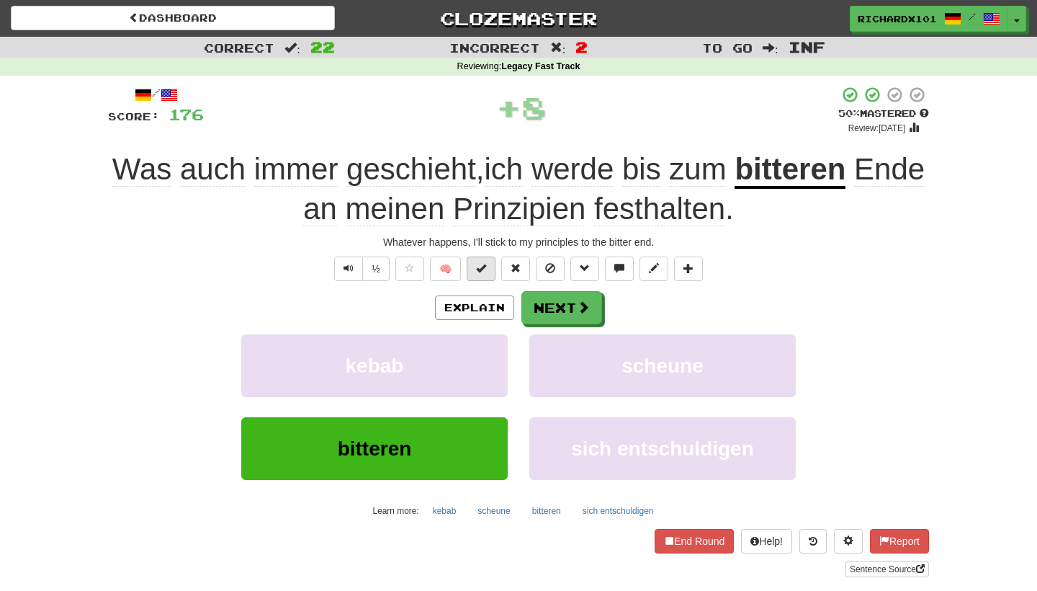
click at [491, 274] on button at bounding box center [481, 268] width 29 height 24
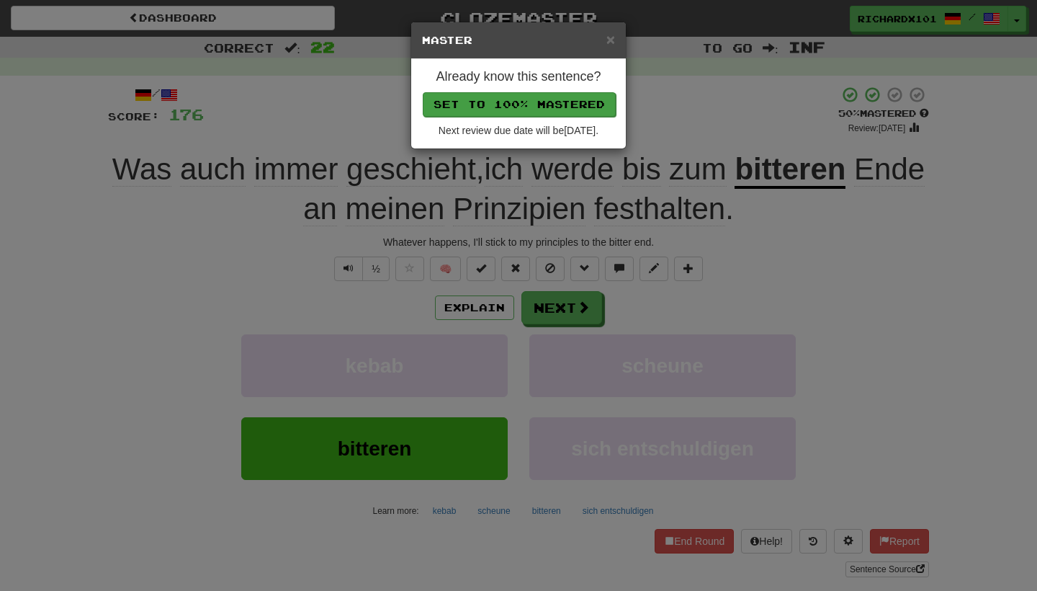
click at [536, 109] on button "Set to 100% Mastered" at bounding box center [519, 104] width 193 height 24
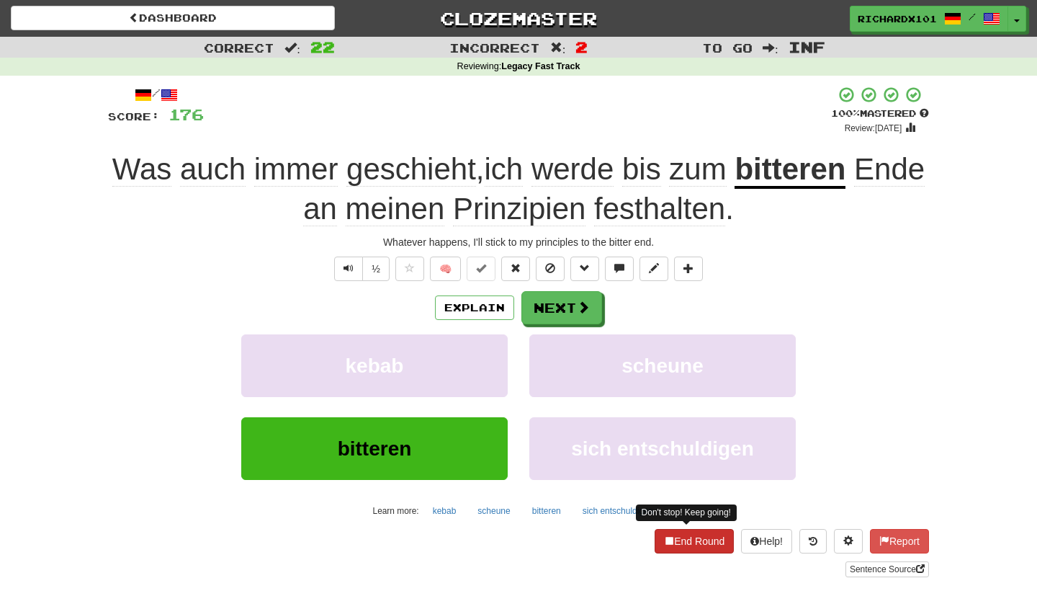
click at [683, 537] on button "End Round" at bounding box center [694, 541] width 79 height 24
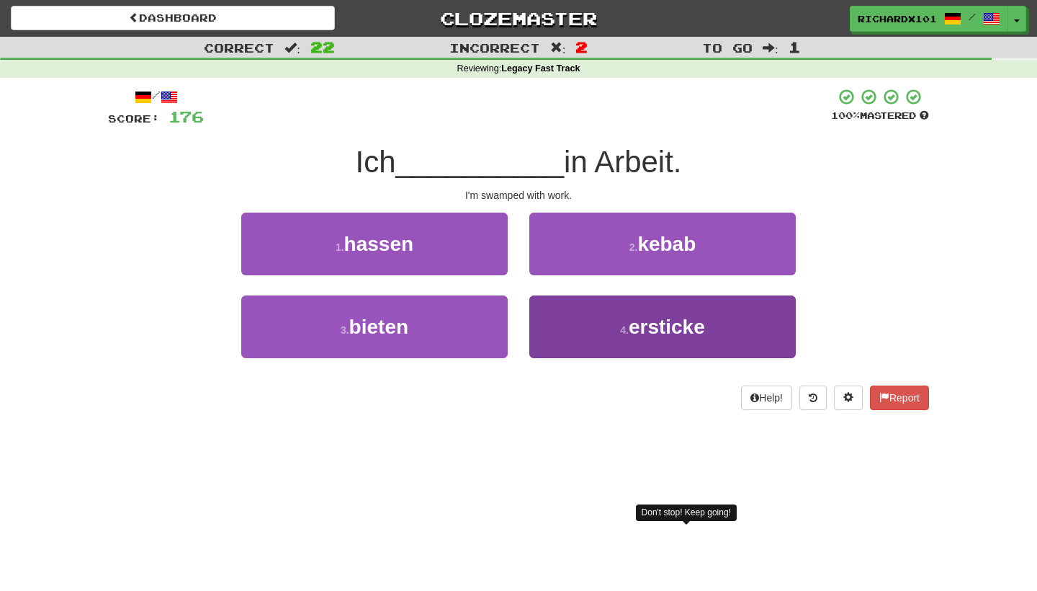
click at [676, 341] on button "4 . ersticke" at bounding box center [662, 326] width 267 height 63
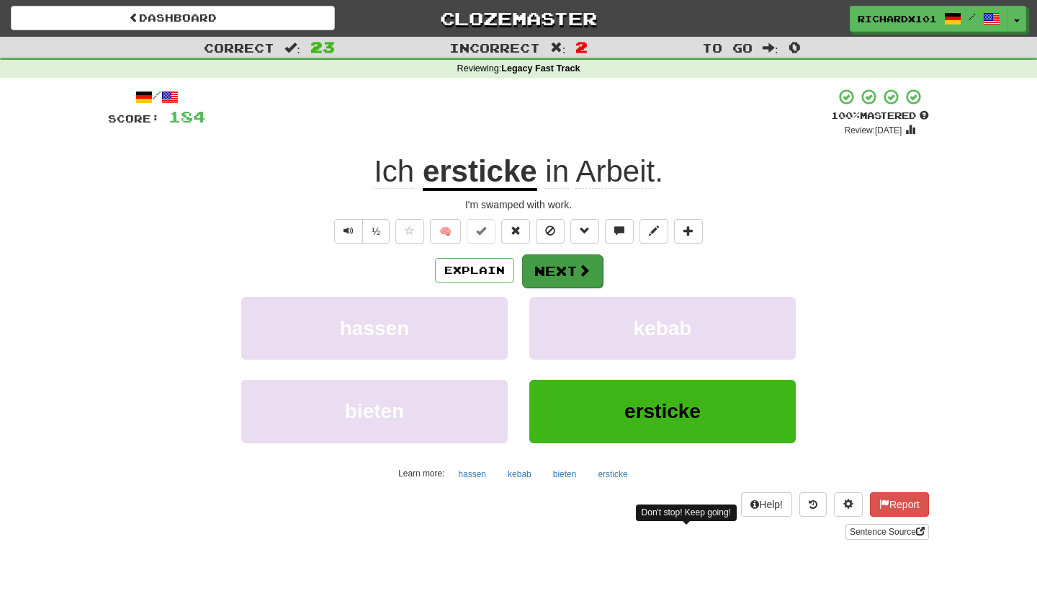
click at [589, 270] on span at bounding box center [584, 270] width 13 height 13
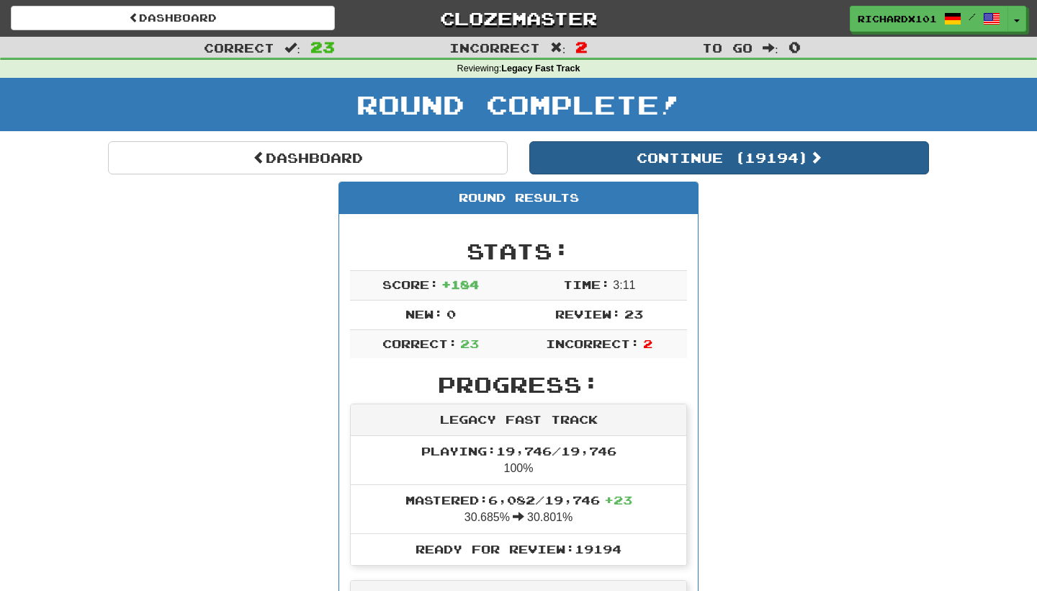
click at [644, 164] on button "Continue ( 19194 )" at bounding box center [729, 157] width 400 height 33
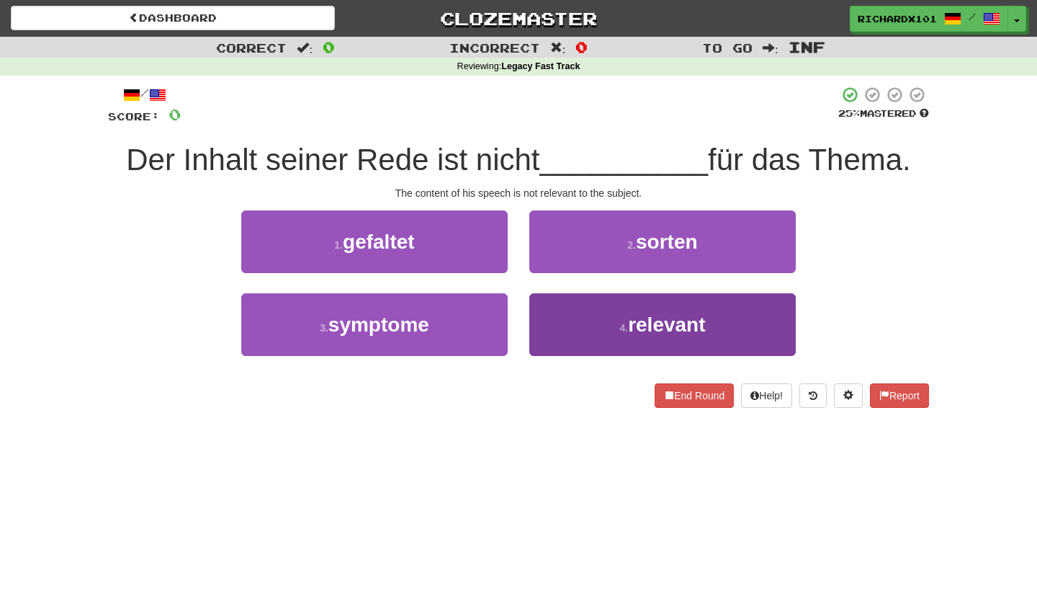
click at [647, 320] on span "relevant" at bounding box center [666, 324] width 77 height 22
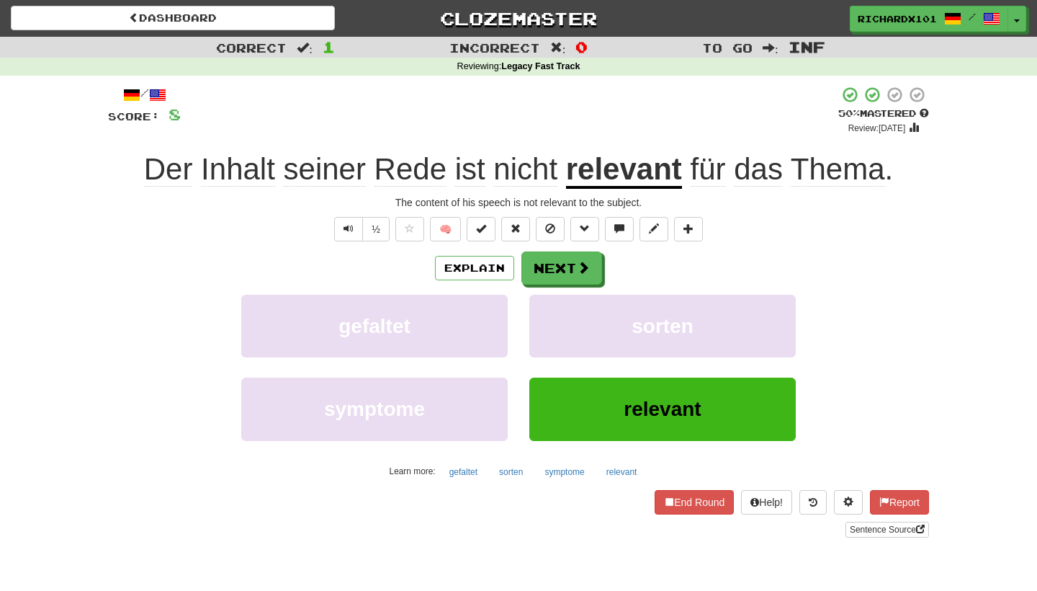
drag, startPoint x: 591, startPoint y: 274, endPoint x: 557, endPoint y: 364, distance: 95.8
click at [557, 364] on div "Explain Next gefaltet sorten symptome relevant Learn more: gefaltet sorten symp…" at bounding box center [518, 366] width 821 height 231
click at [487, 223] on button at bounding box center [481, 229] width 29 height 24
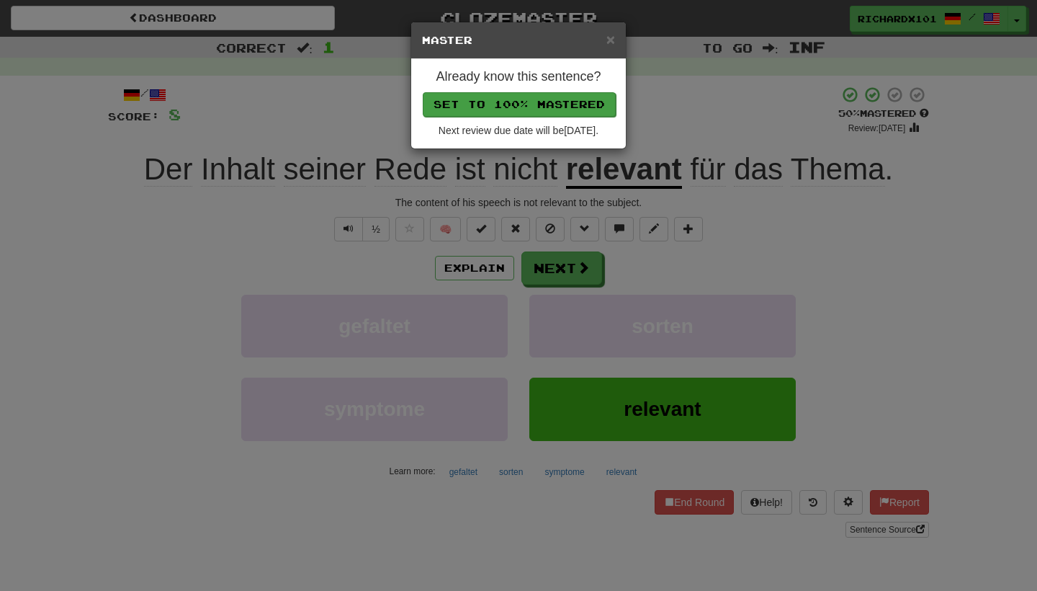
click at [551, 99] on button "Set to 100% Mastered" at bounding box center [519, 104] width 193 height 24
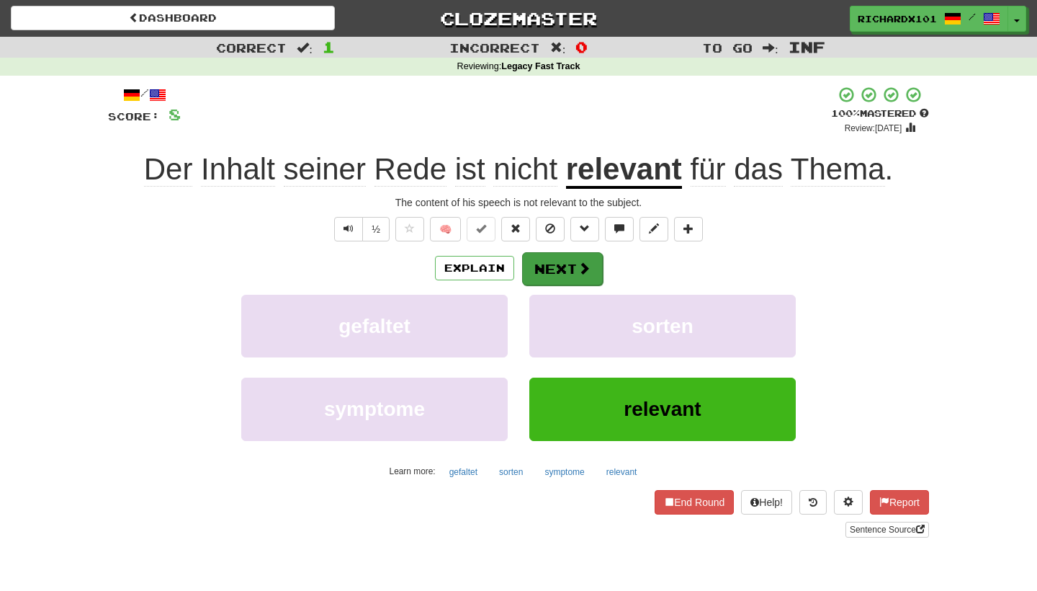
click at [553, 264] on button "Next" at bounding box center [562, 268] width 81 height 33
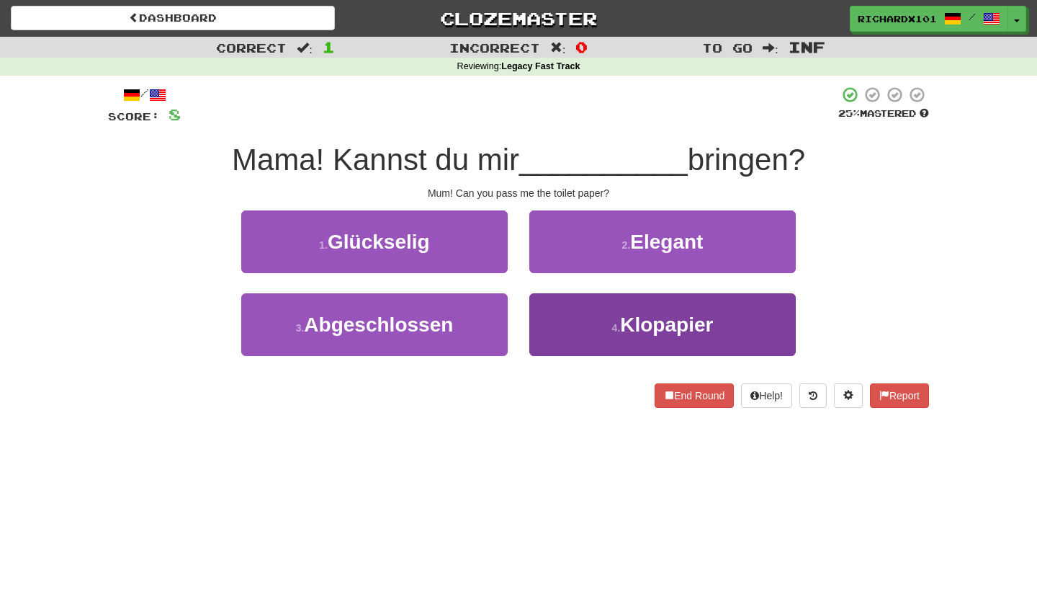
click at [563, 318] on button "4 . Klopapier" at bounding box center [662, 324] width 267 height 63
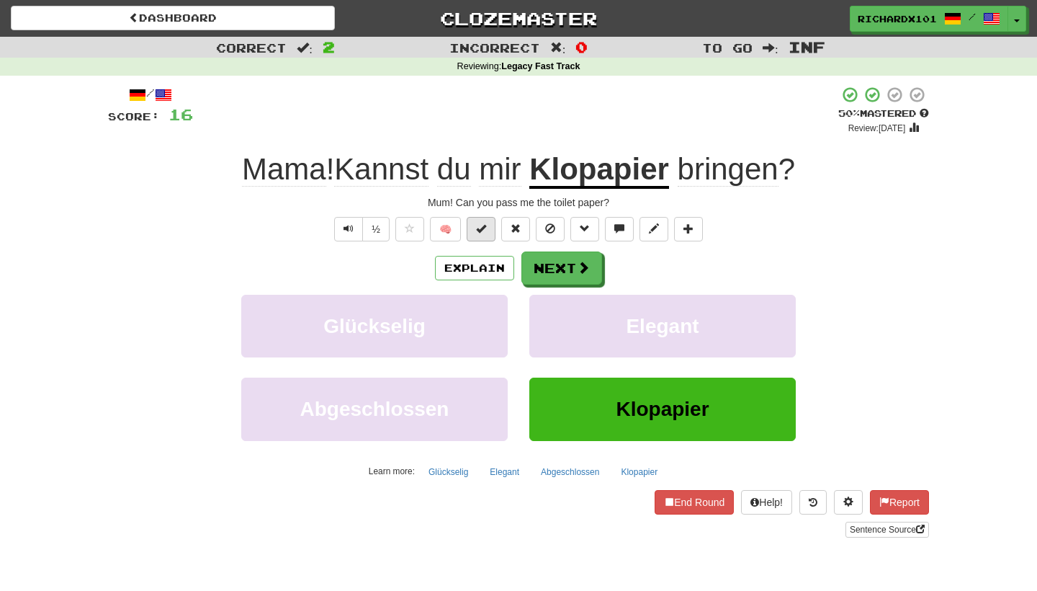
click at [485, 232] on span at bounding box center [481, 228] width 10 height 10
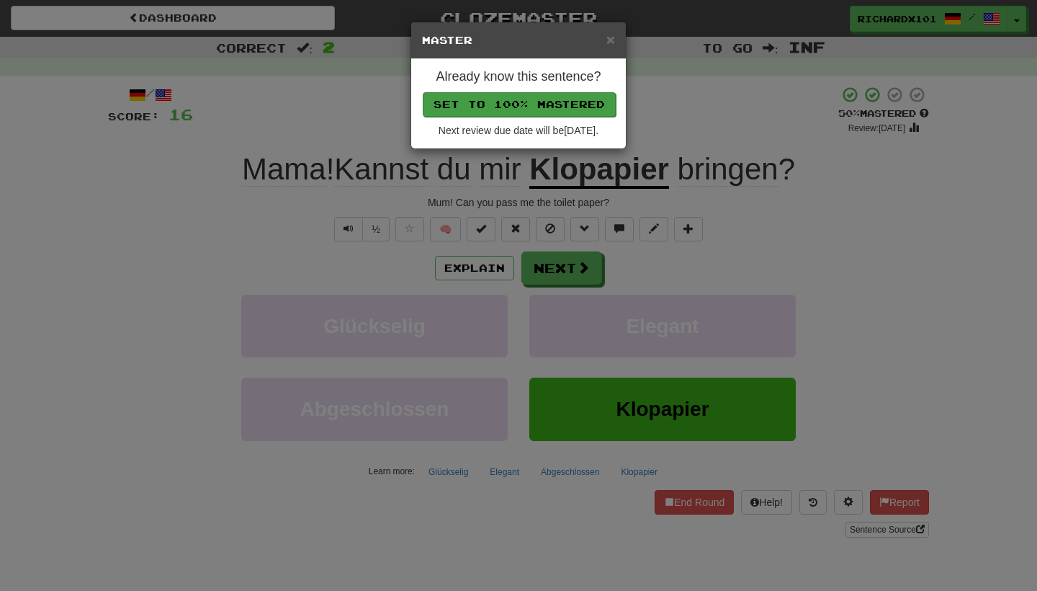
click at [521, 107] on button "Set to 100% Mastered" at bounding box center [519, 104] width 193 height 24
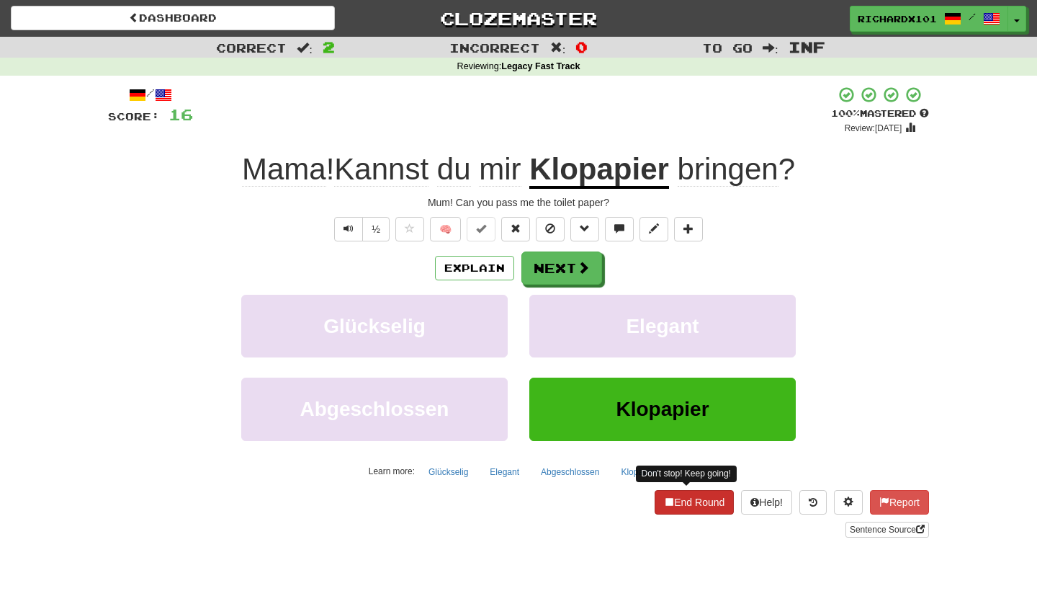
click at [664, 501] on span at bounding box center [669, 501] width 10 height 10
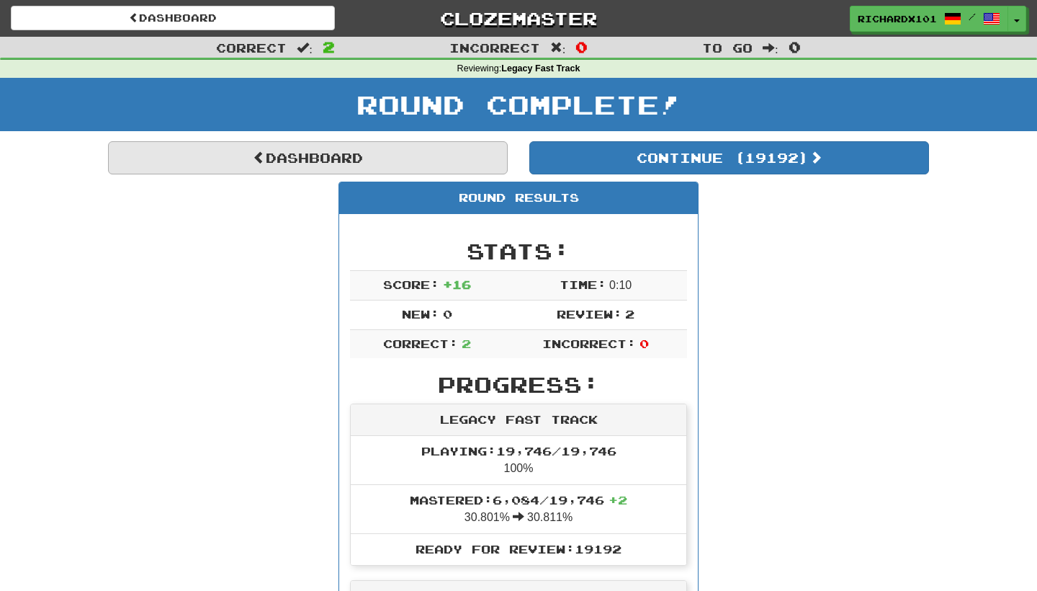
click at [465, 146] on link "Dashboard" at bounding box center [308, 157] width 400 height 33
